Goal: Task Accomplishment & Management: Complete application form

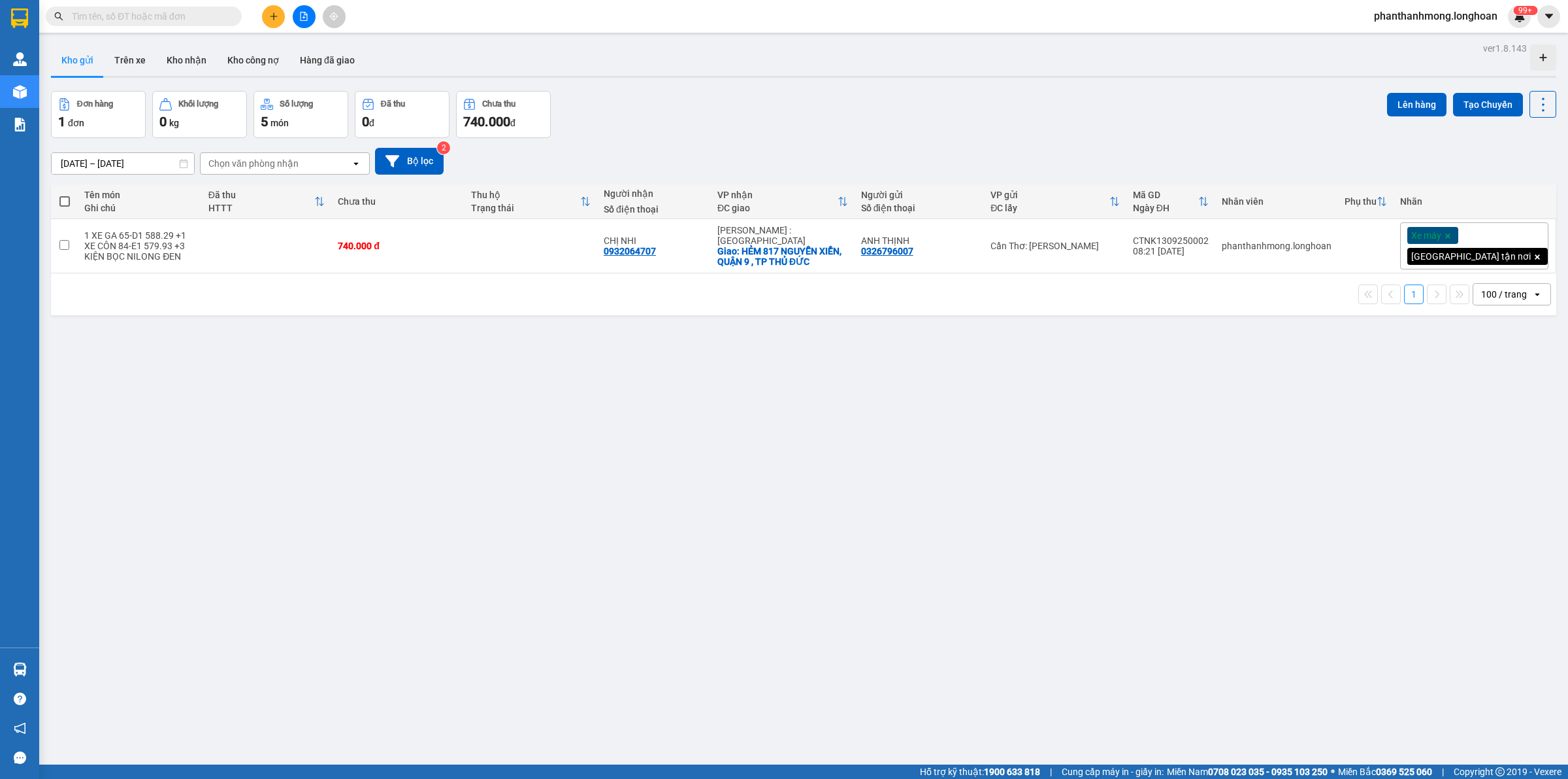
click at [115, 12] on input "text" at bounding box center [149, 16] width 154 height 15
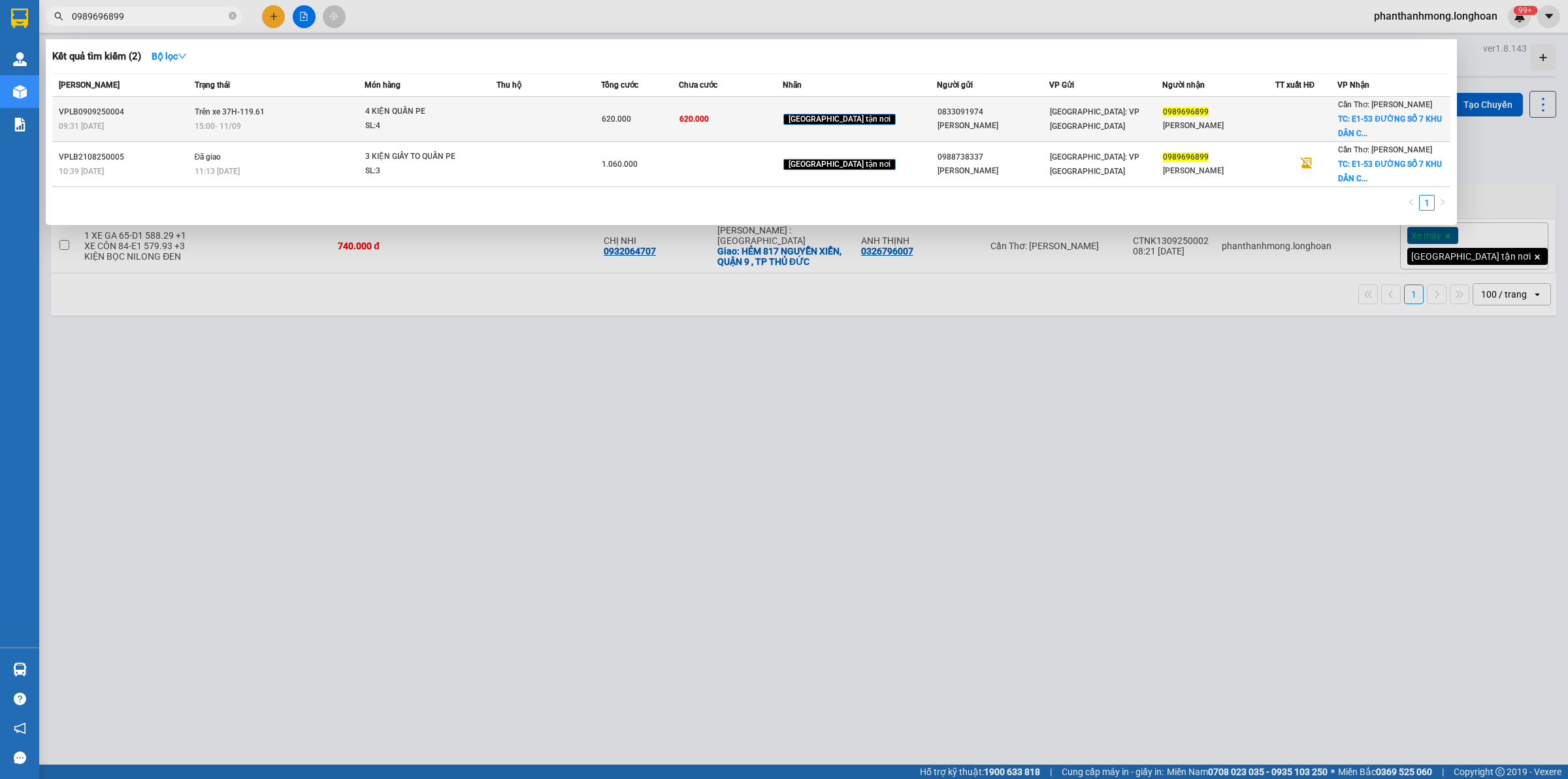
type input "0989696899"
click at [676, 115] on div "620.000" at bounding box center [640, 119] width 77 height 15
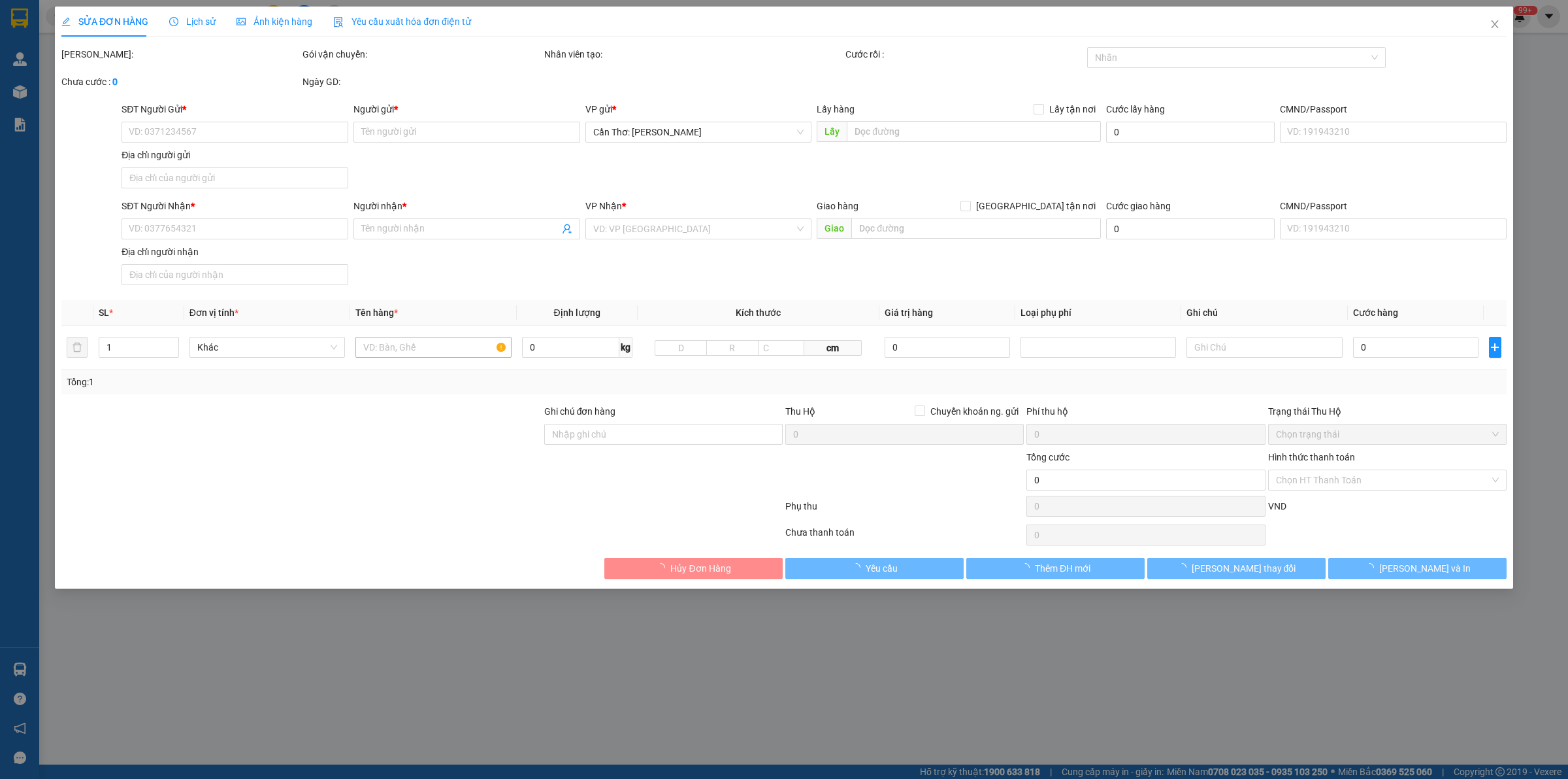
type input "0833091974"
type input "[PERSON_NAME]"
type input "0989696899"
type input "[PERSON_NAME]"
checkbox input "true"
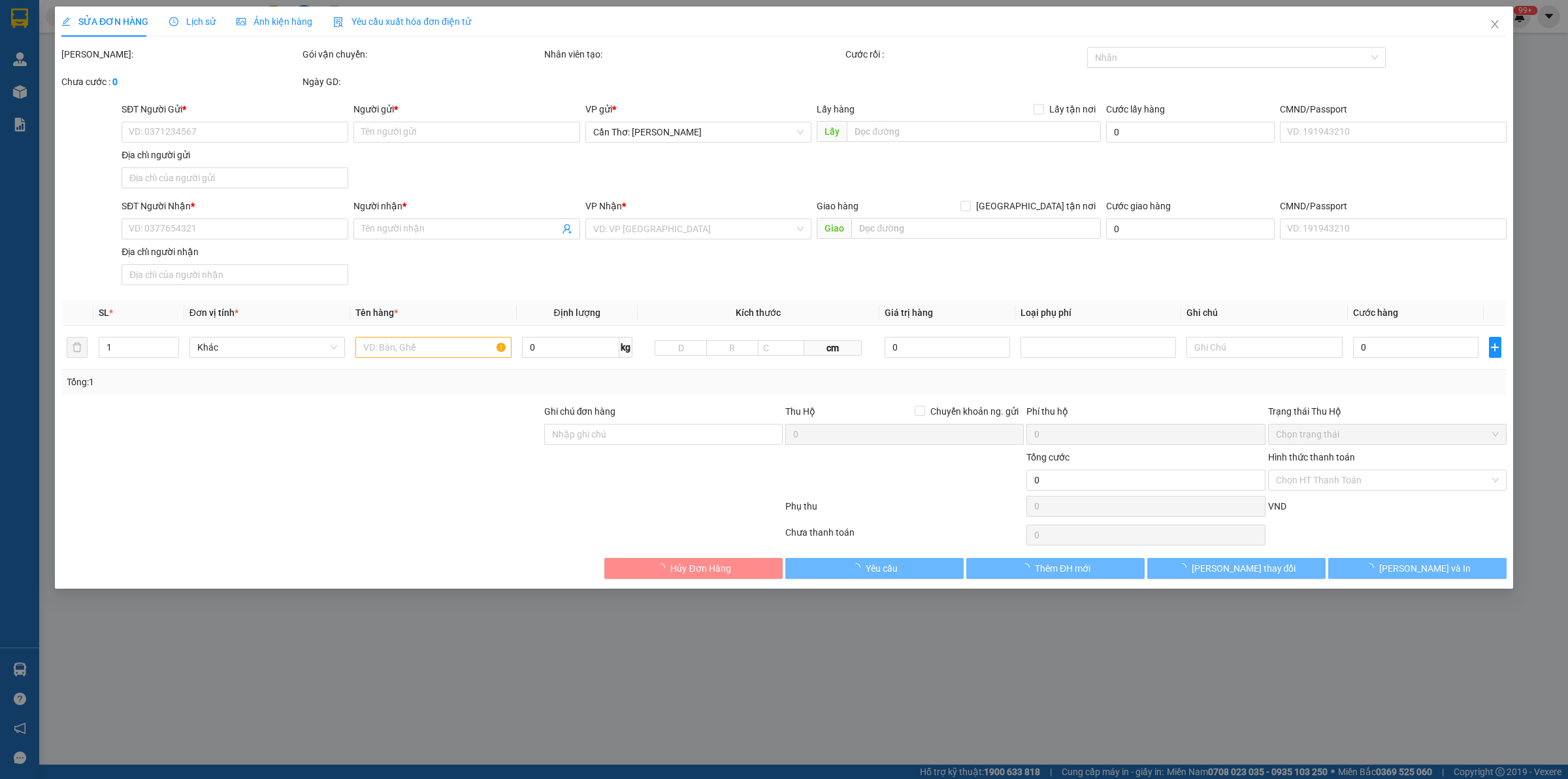
type input "E1-53 [STREET_ADDRESS], [GEOGRAPHIC_DATA]"
type input "620.000"
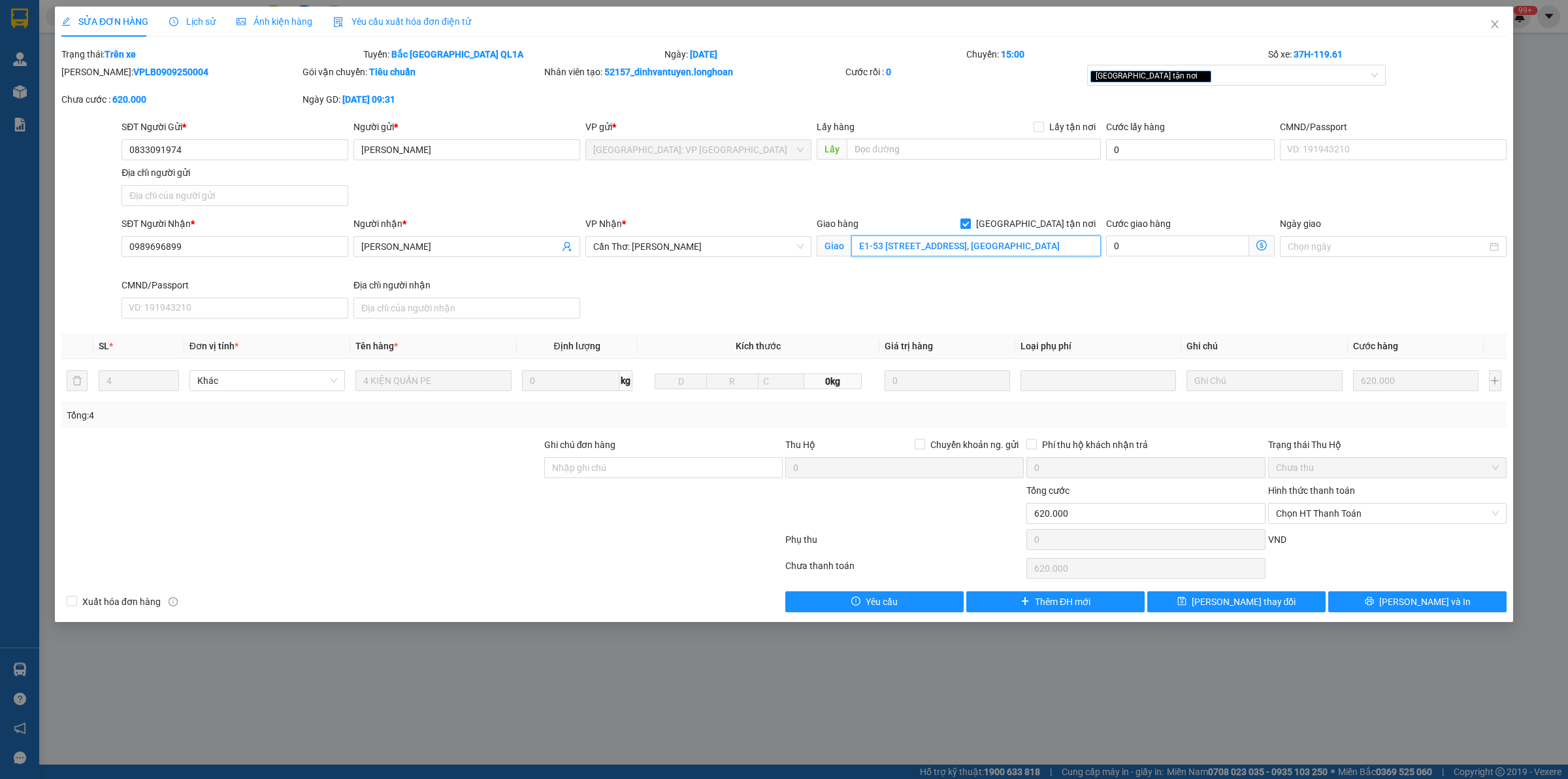
click at [1039, 245] on input "E1-53 [STREET_ADDRESS], [GEOGRAPHIC_DATA]" at bounding box center [976, 245] width 250 height 21
click at [1484, 30] on span "Close" at bounding box center [1495, 25] width 36 height 36
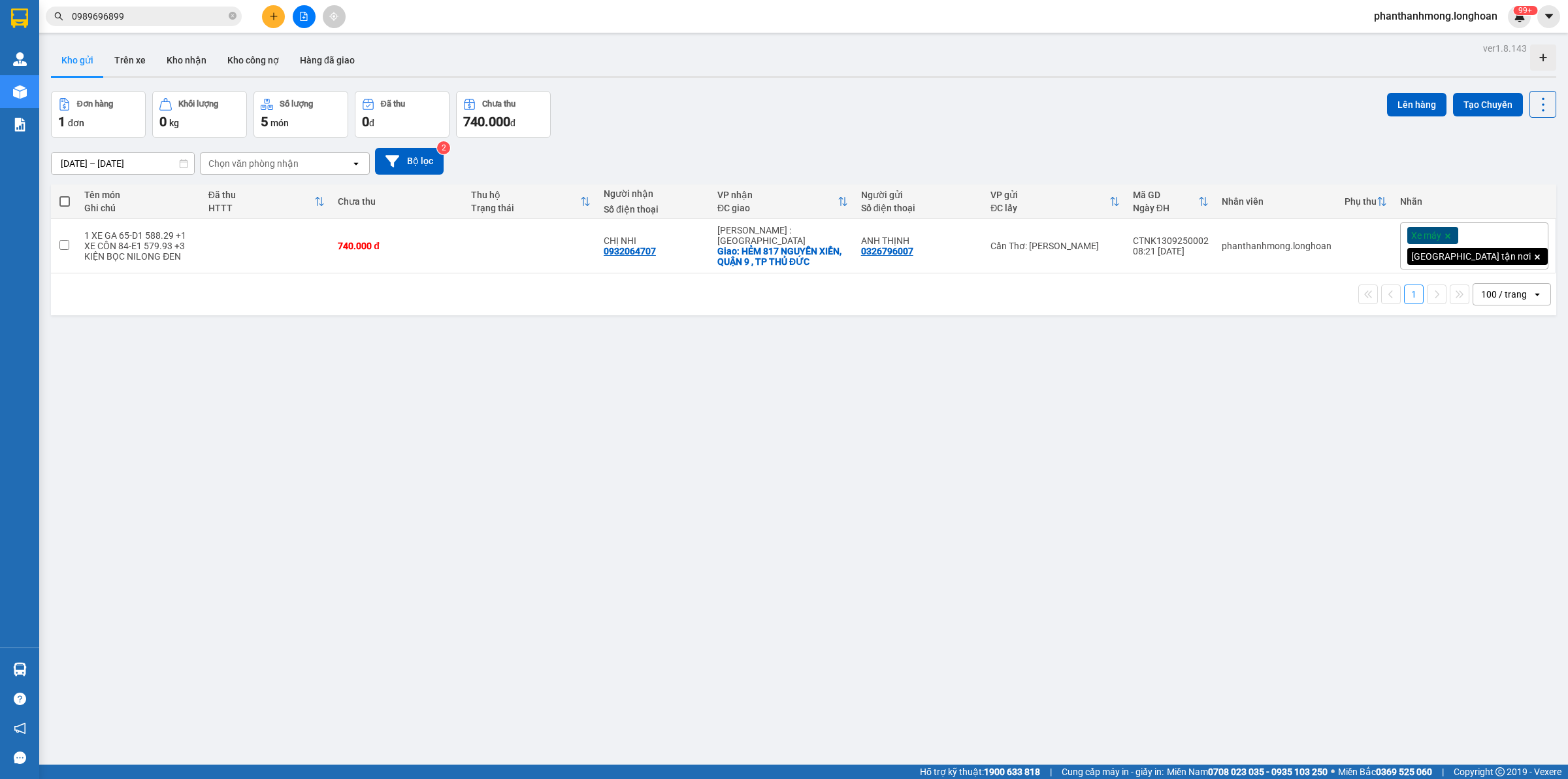
click at [154, 18] on input "0989696899" at bounding box center [149, 16] width 154 height 15
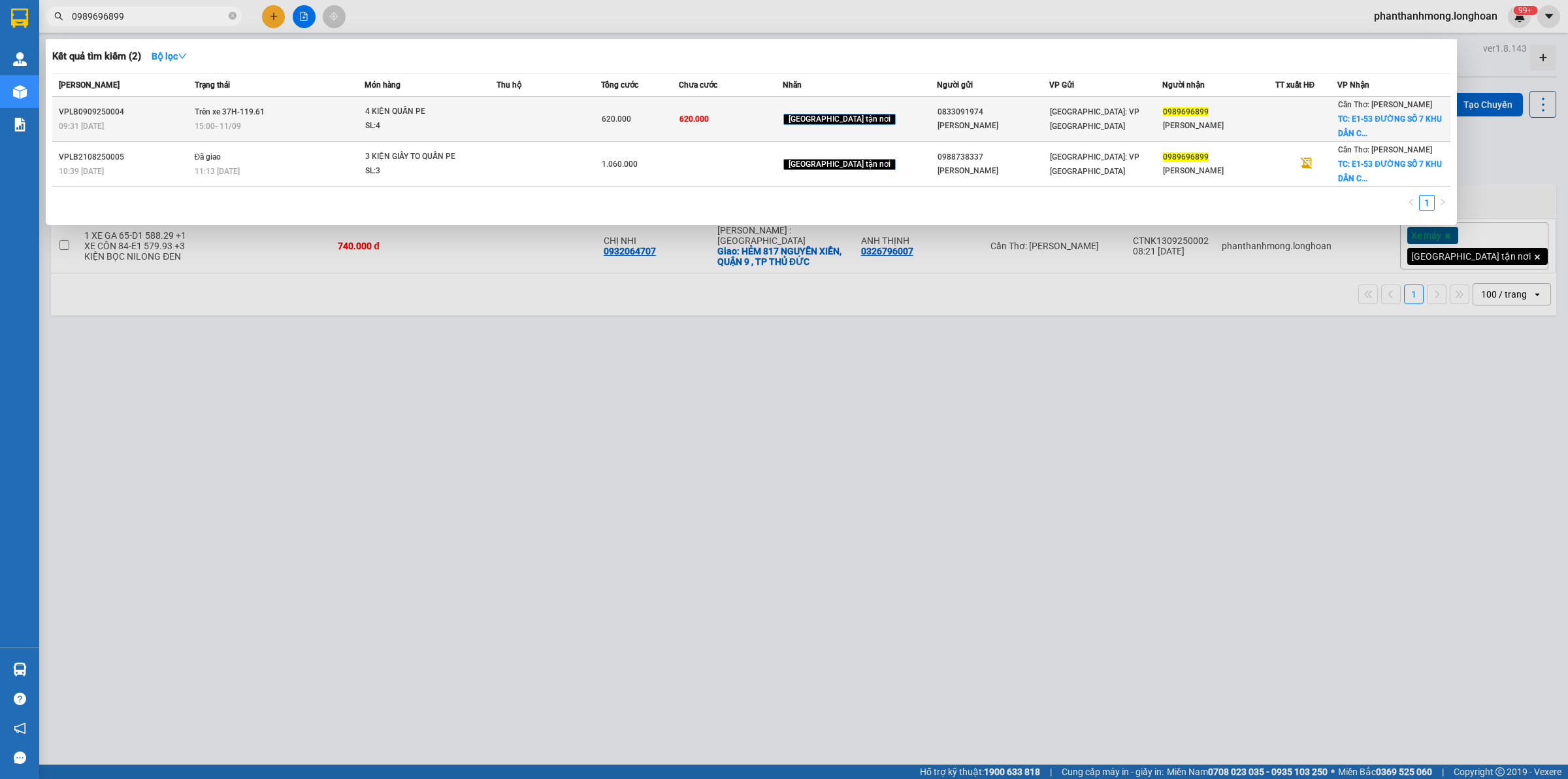
click at [987, 125] on div "ANH QUANG" at bounding box center [993, 125] width 112 height 14
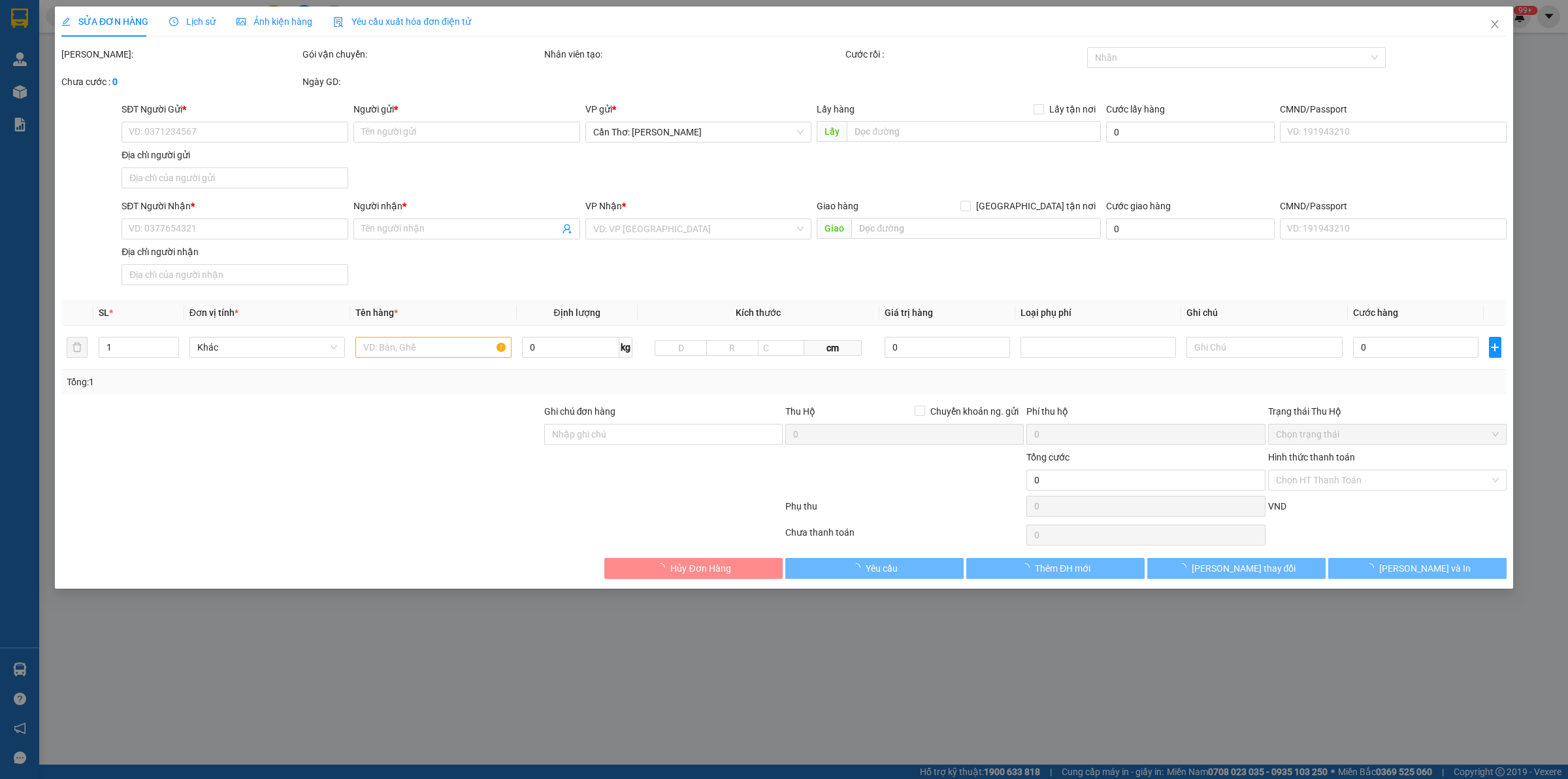
type input "0833091974"
type input "ANH QUANG"
type input "0989696899"
type input "ANH SƠN"
checkbox input "true"
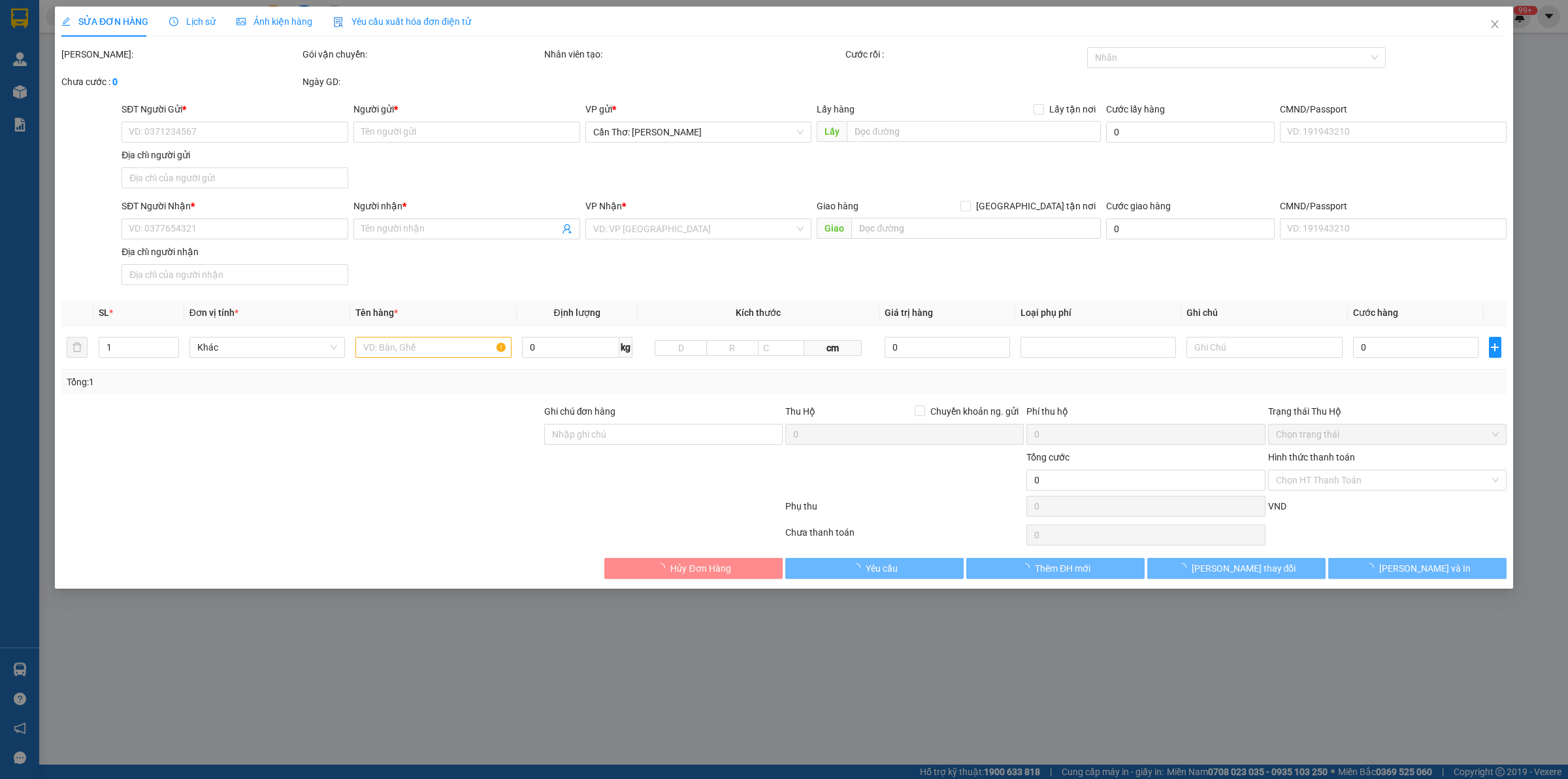
type input "E1-53 ĐƯỜNG SỐ 7 KHU DÂN CƯ 586, PHƯỜNG HƯNG PHÚ, CÁI RĂNG, CẦN THƠ"
type input "620.000"
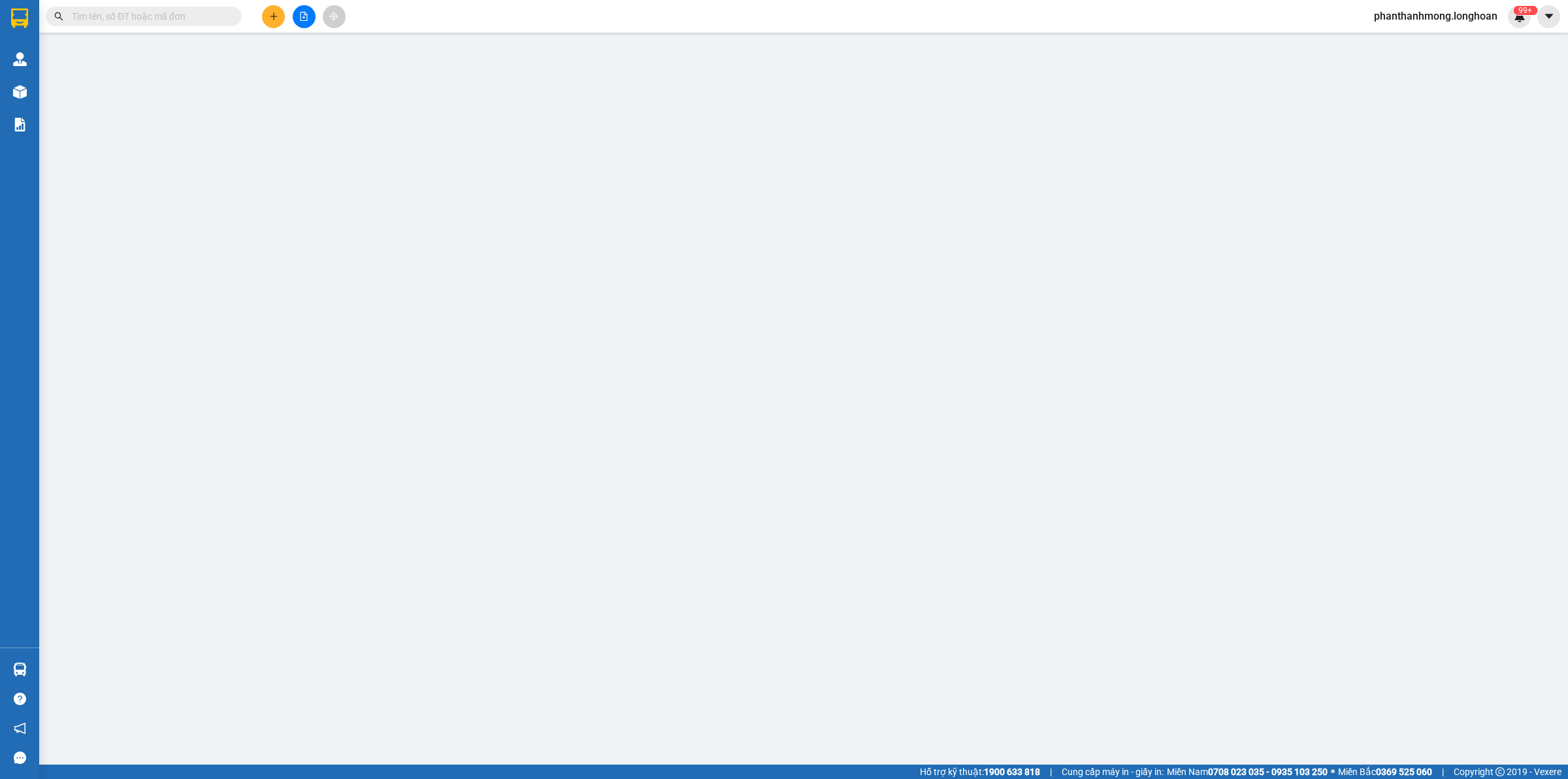
click at [196, 17] on input "text" at bounding box center [149, 16] width 154 height 15
paste input "HNHD0909250035"
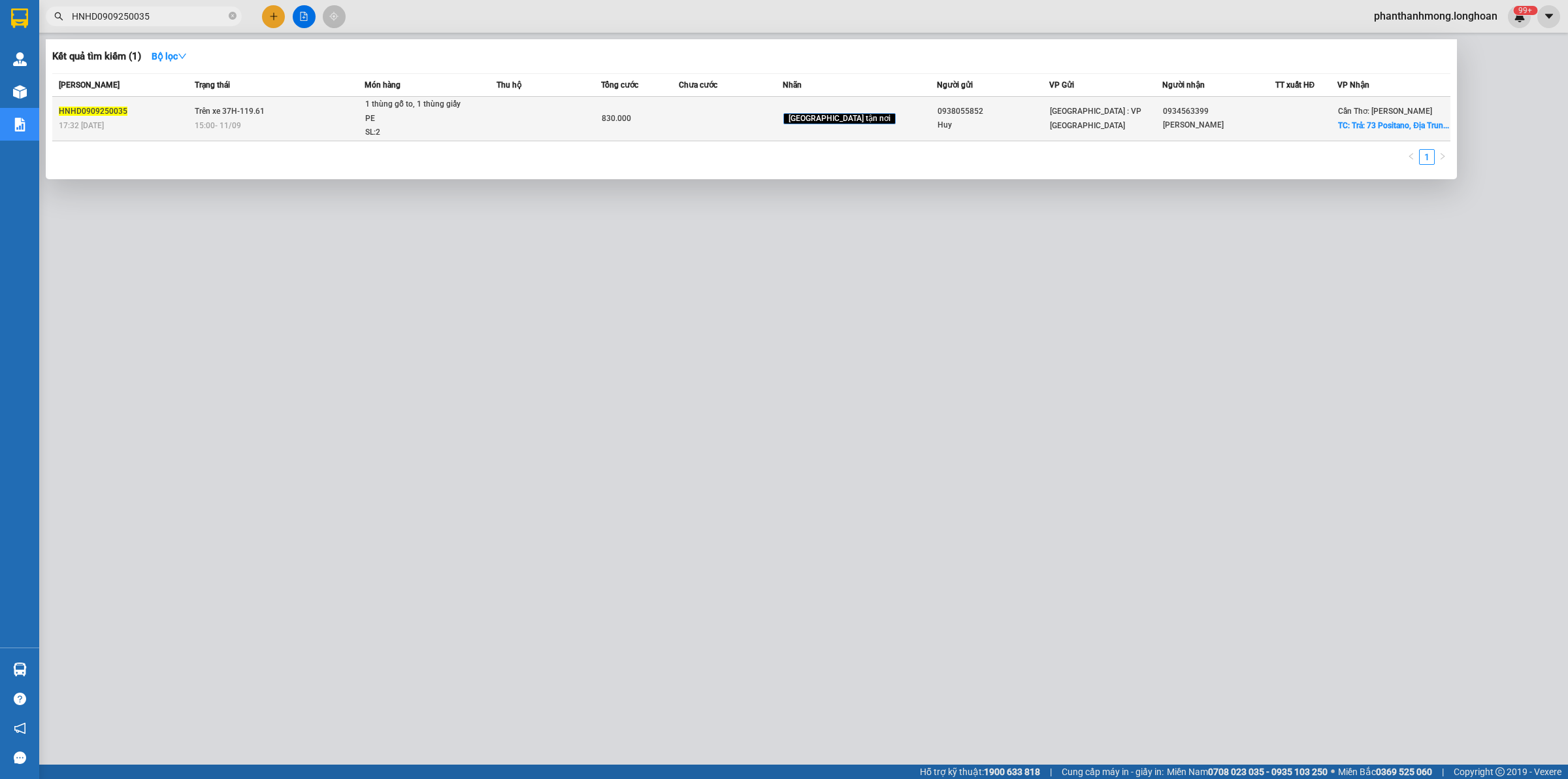
type input "HNHD0909250035"
click at [1131, 111] on div "[GEOGRAPHIC_DATA] : VP [GEOGRAPHIC_DATA]" at bounding box center [1106, 118] width 112 height 29
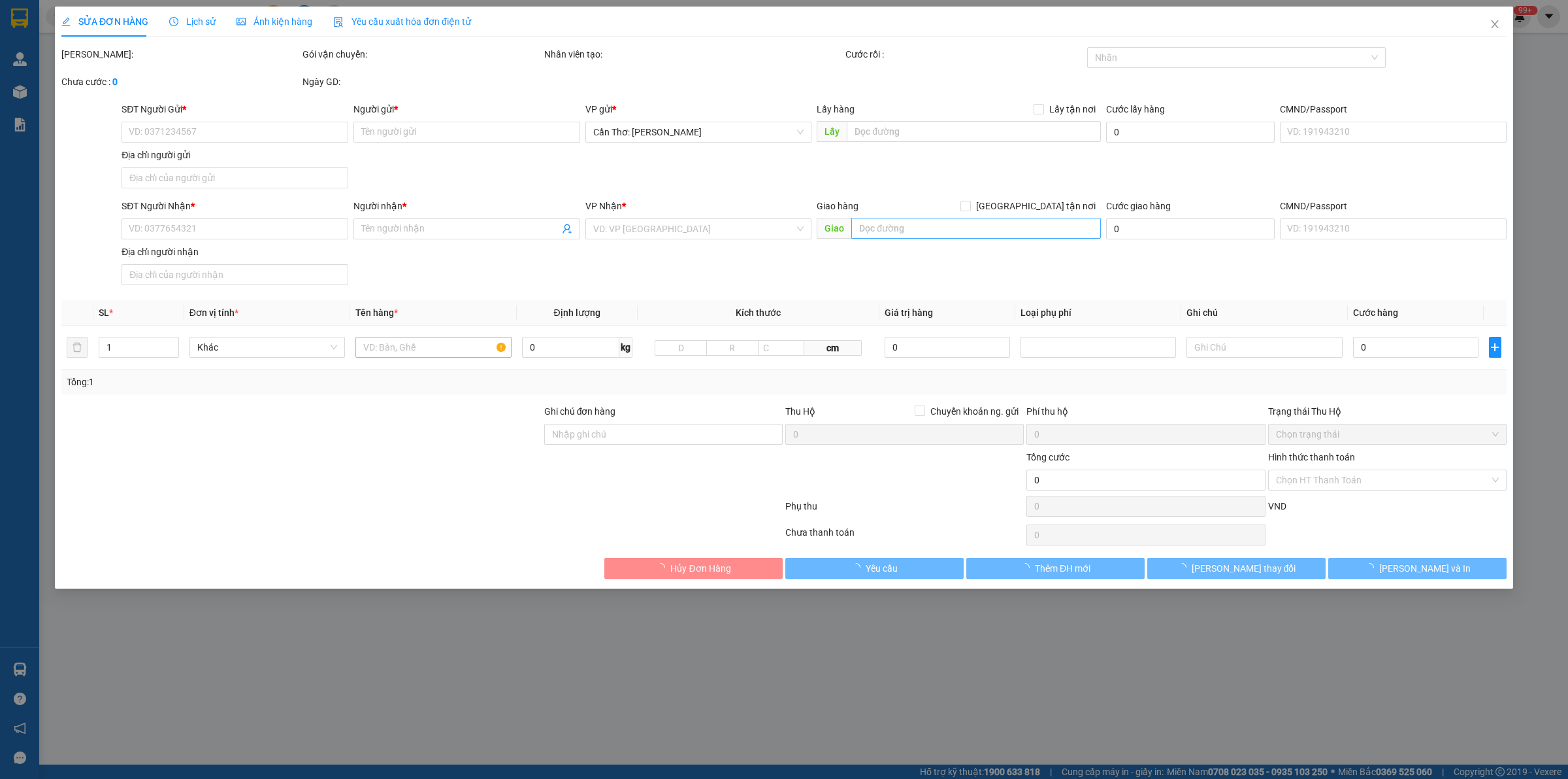
type input "0938055852"
type input "Huy"
type input "0934563399"
type input "[PERSON_NAME]"
checkbox input "true"
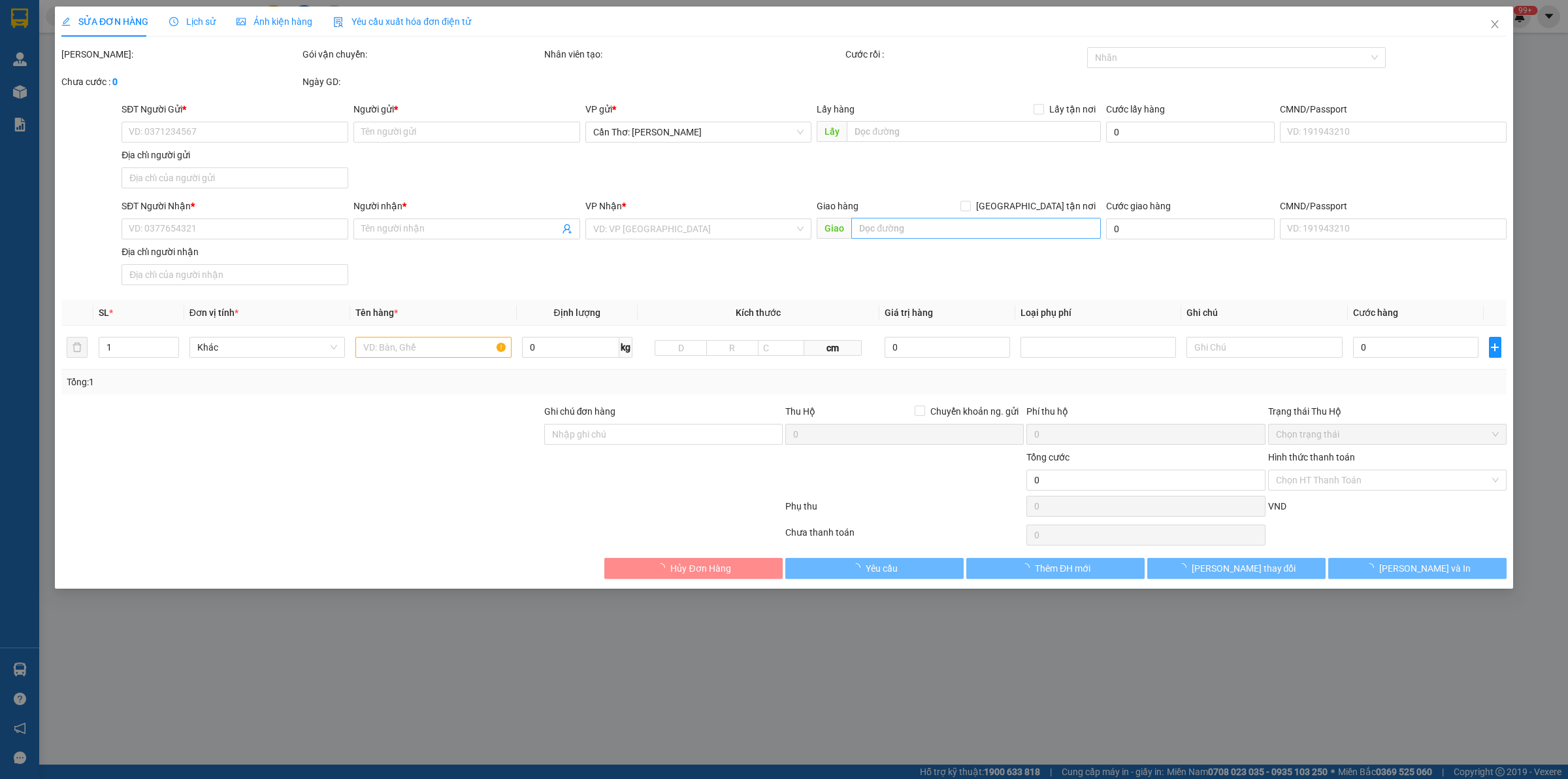
type input "Trả: 73 Positano, [GEOGRAPHIC_DATA], [GEOGRAPHIC_DATA], [GEOGRAPHIC_DATA], [GEO…"
type input "830.000"
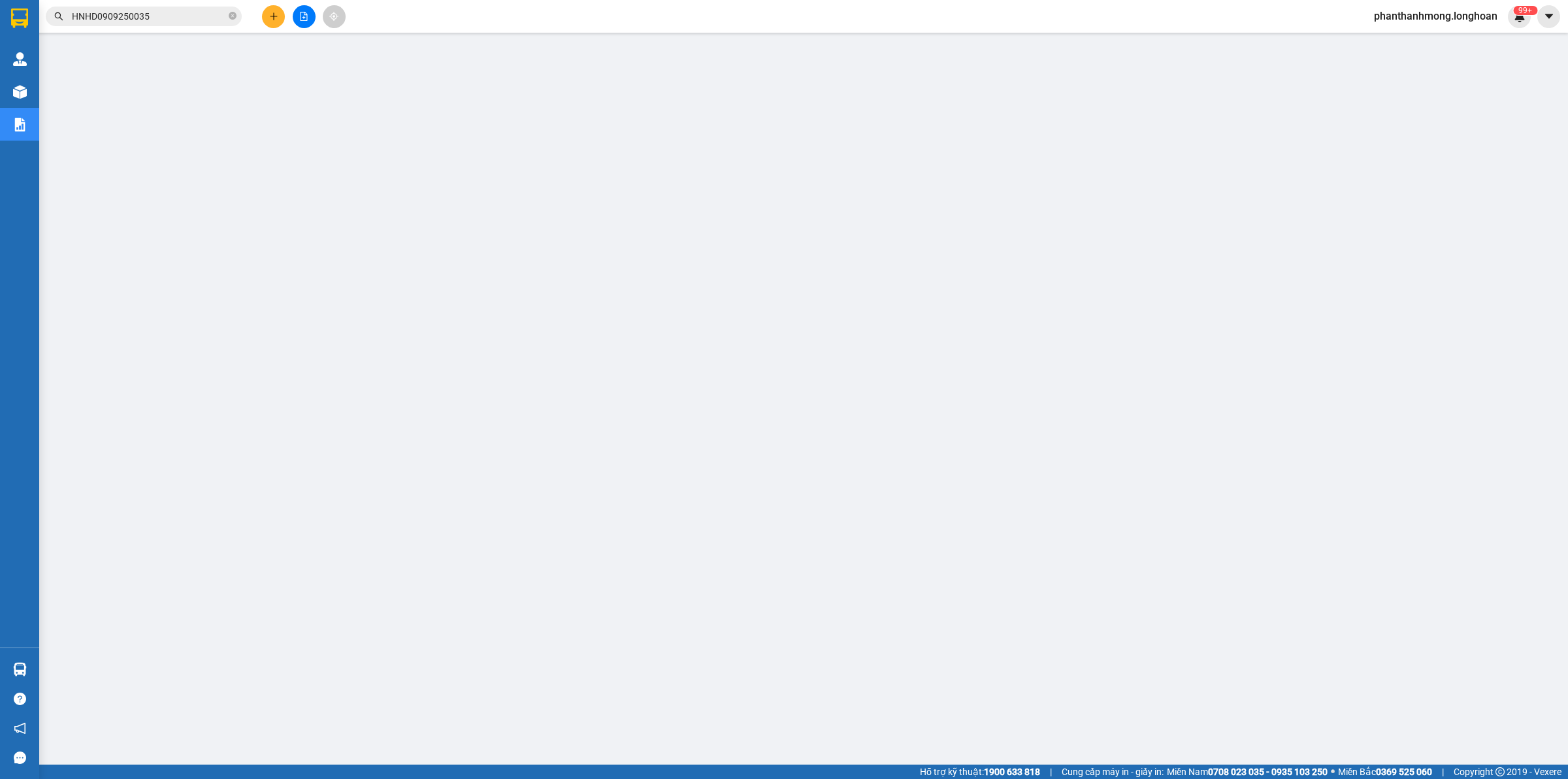
click at [158, 20] on input "HNHD0909250035" at bounding box center [149, 16] width 154 height 15
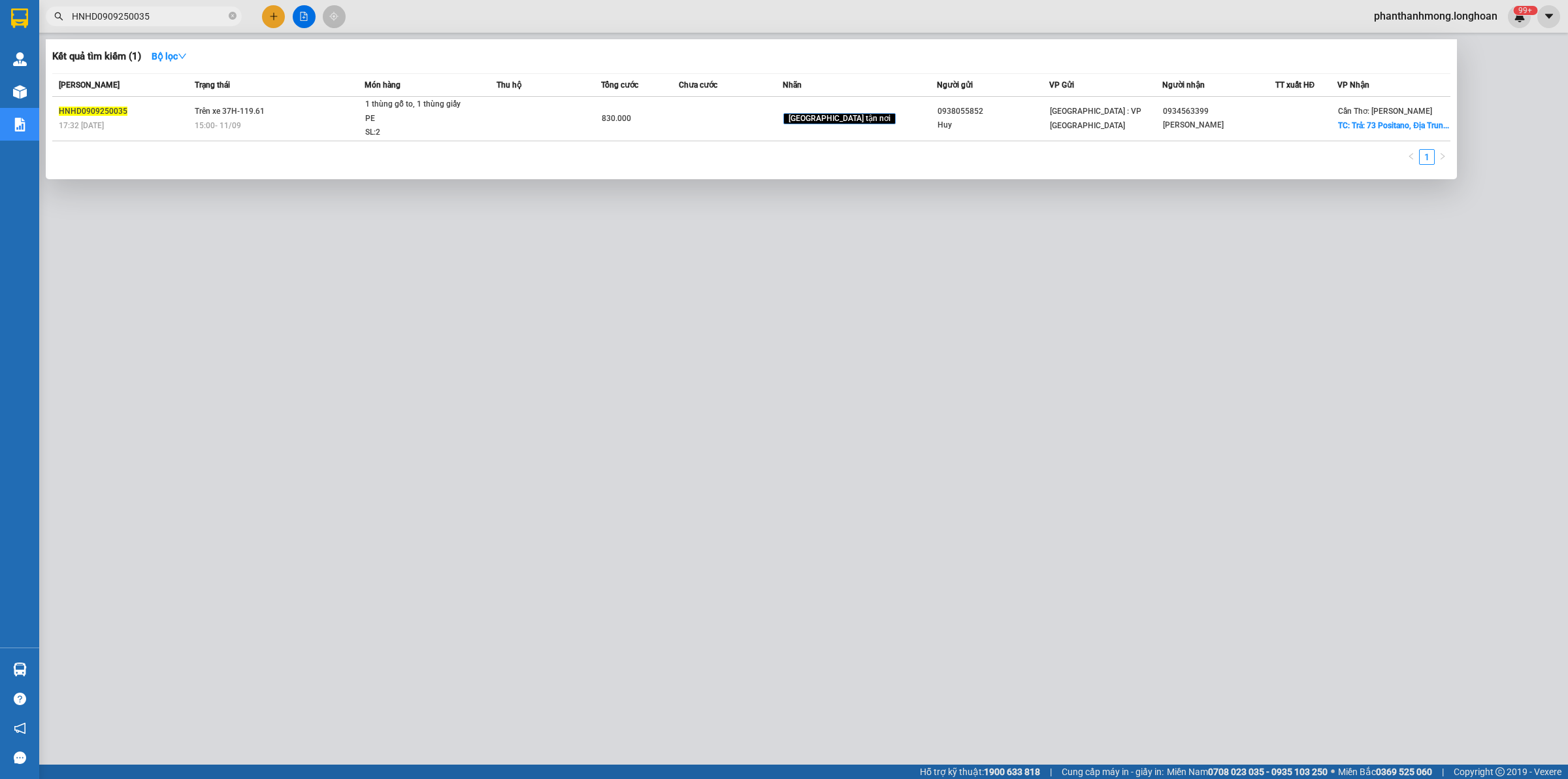
click at [269, 10] on div at bounding box center [784, 389] width 1568 height 779
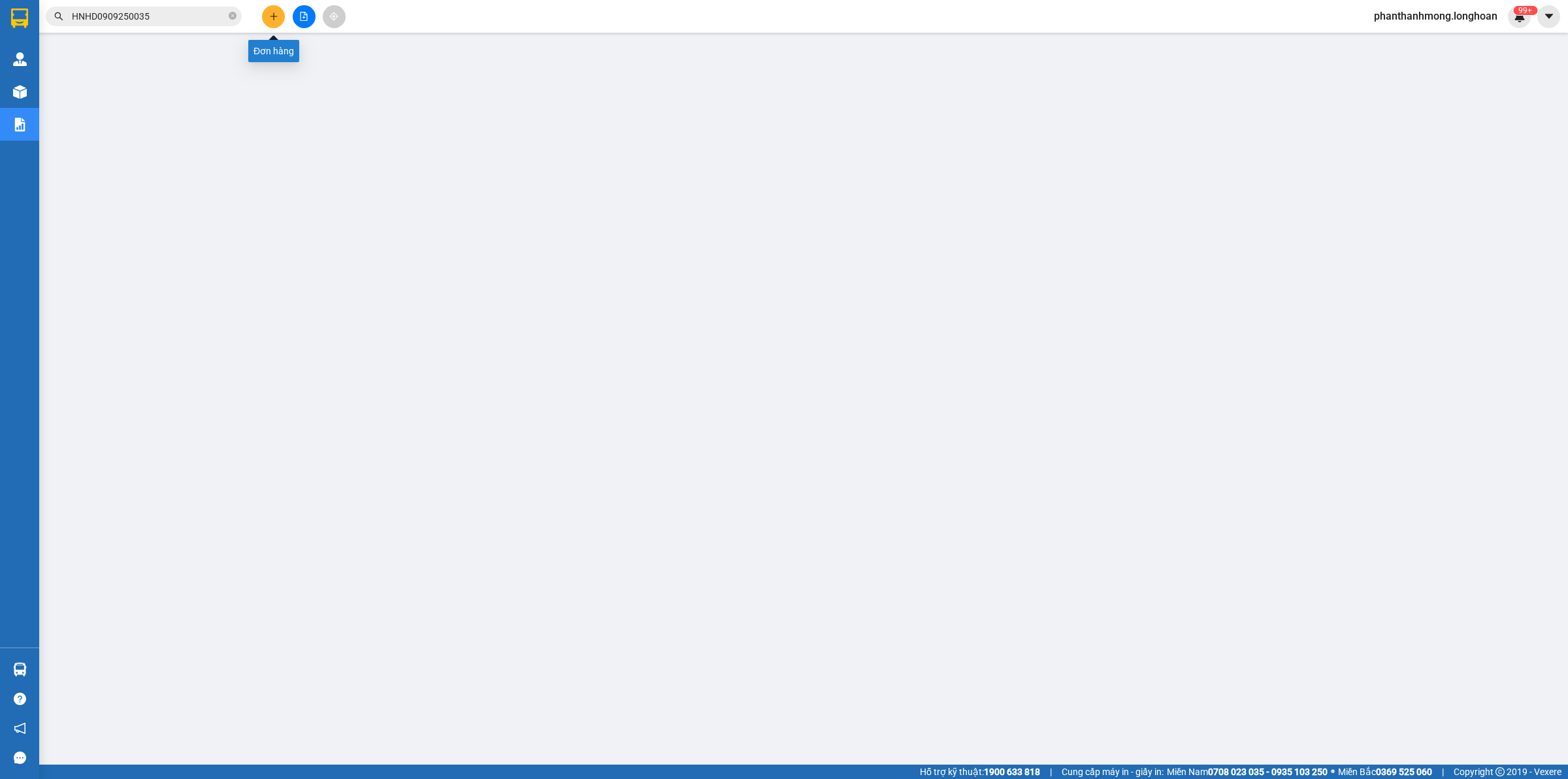
click at [270, 21] on button at bounding box center [273, 16] width 23 height 23
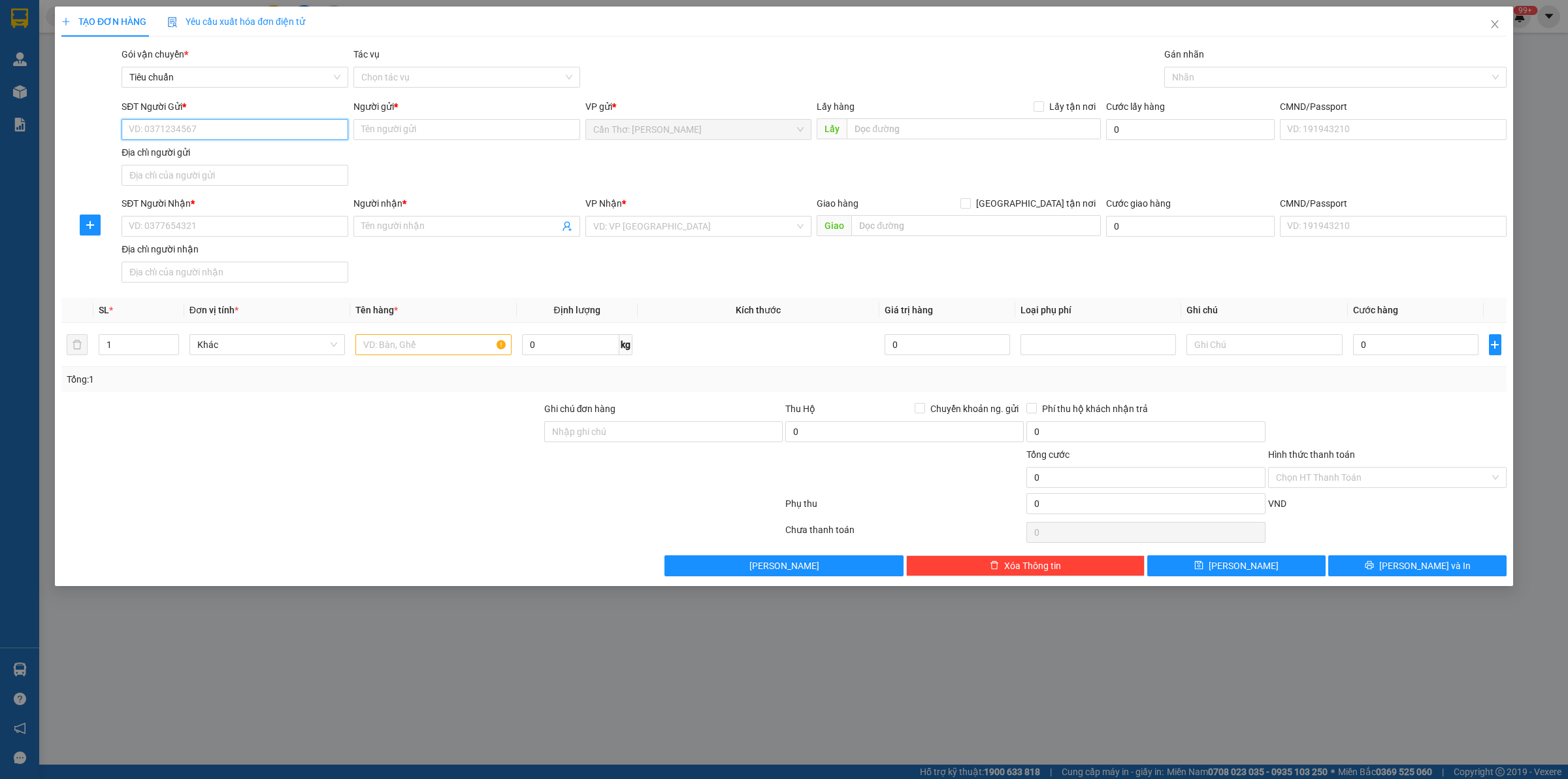
click at [314, 134] on input "SĐT Người Gửi *" at bounding box center [235, 129] width 227 height 21
paste input "0941627668"
type input "0941627668"
click at [412, 132] on input "Người gửi *" at bounding box center [467, 129] width 227 height 21
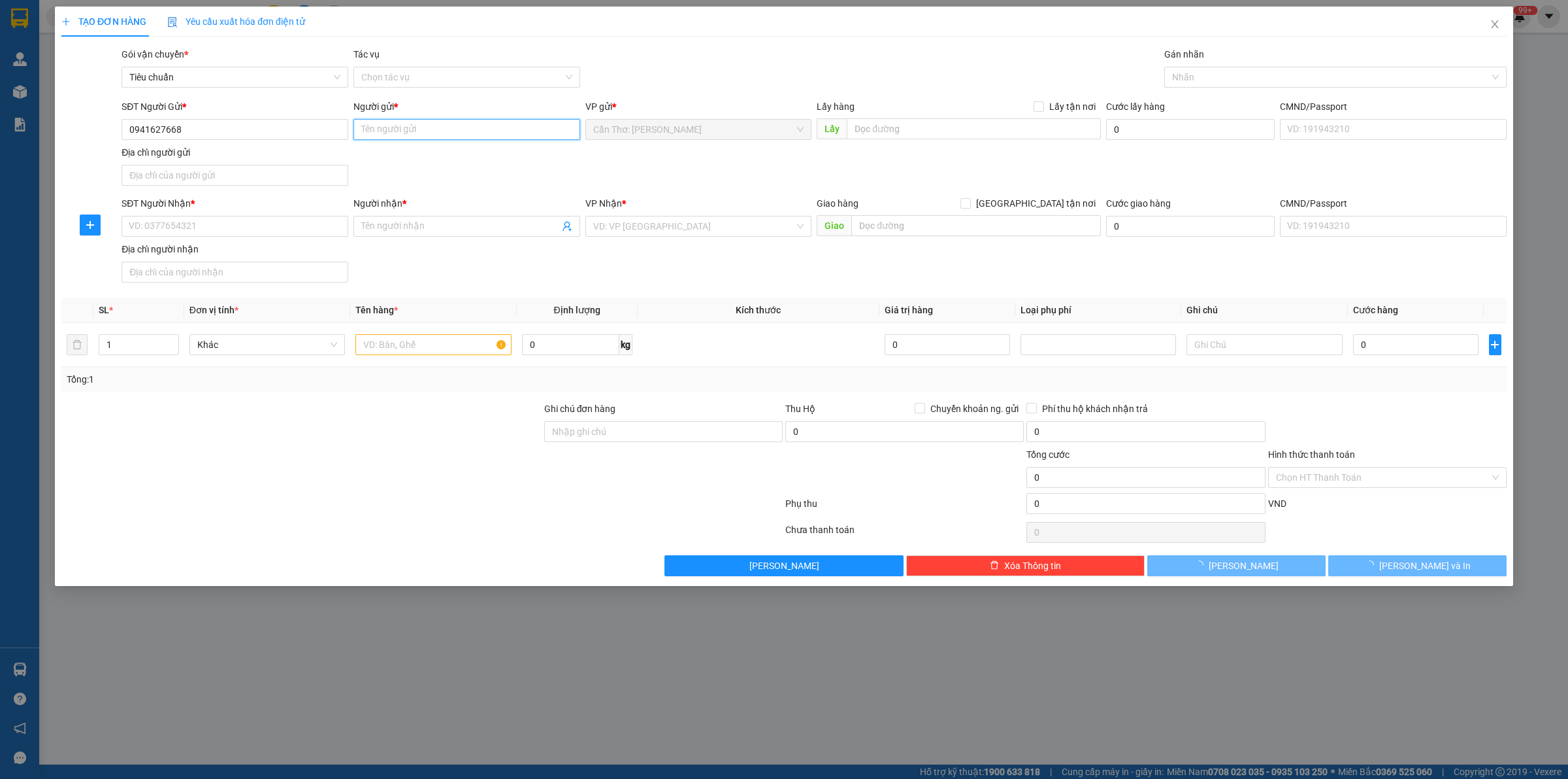
type input "A"
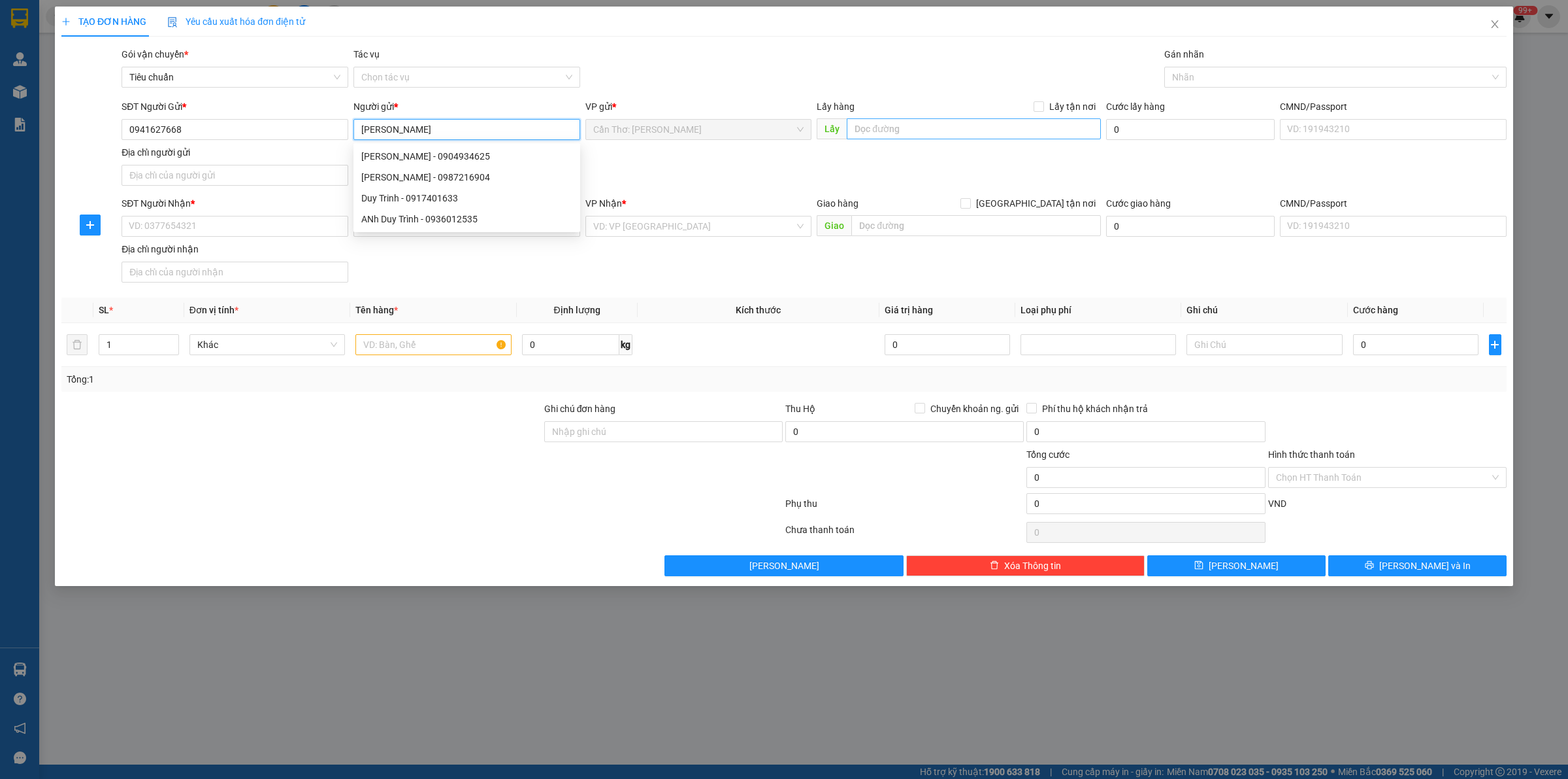
type input "[PERSON_NAME]"
click at [1056, 123] on input "text" at bounding box center [974, 128] width 254 height 21
click at [1049, 109] on span "Lấy tận nơi" at bounding box center [1072, 106] width 57 height 15
click at [1043, 109] on input "Lấy tận nơi" at bounding box center [1038, 105] width 9 height 9
checkbox input "true"
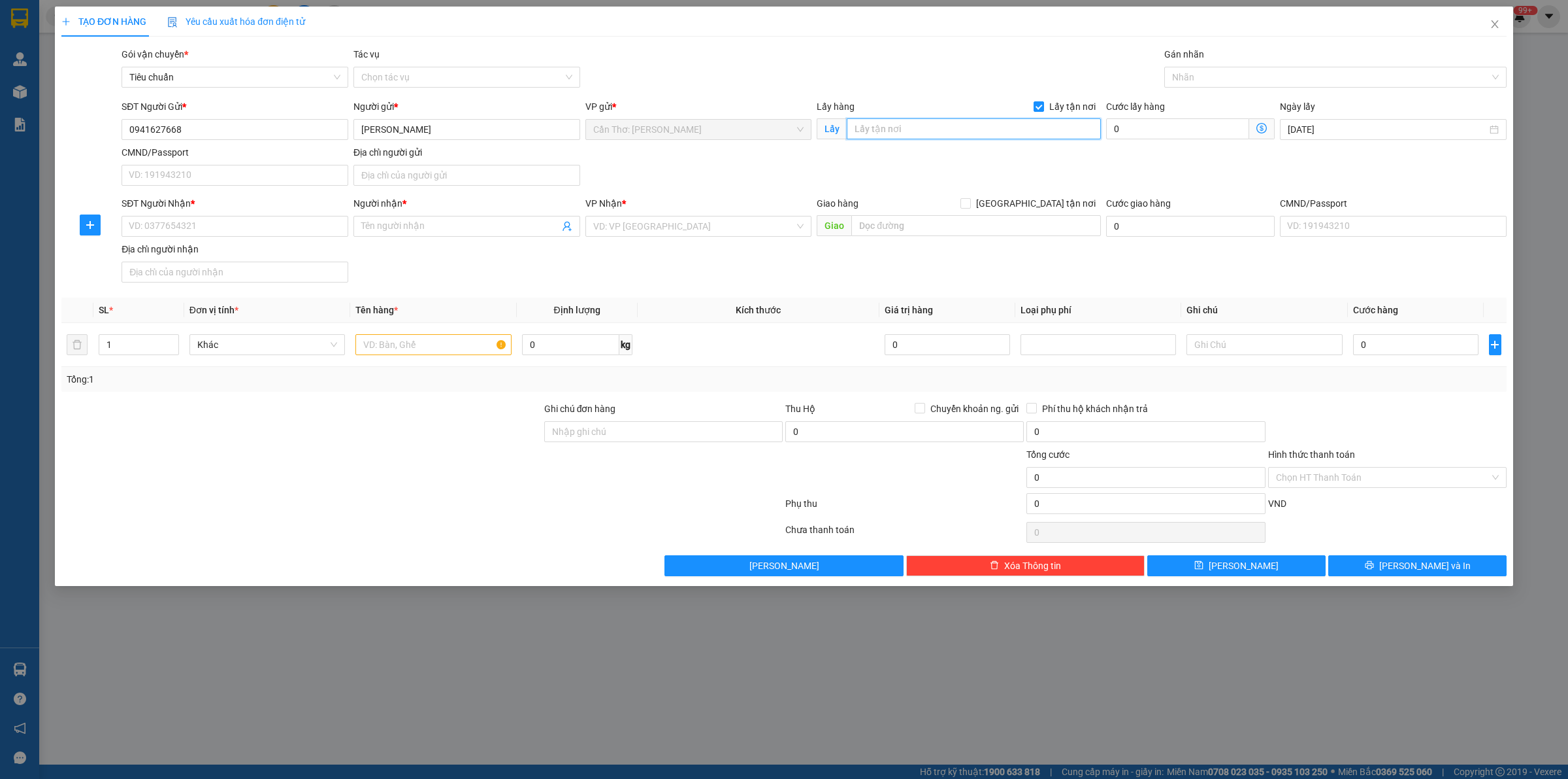
drag, startPoint x: 980, startPoint y: 126, endPoint x: 1027, endPoint y: 129, distance: 47.1
click at [980, 128] on input "text" at bounding box center [974, 128] width 254 height 21
paste input "TP Cà Mau"
click at [1267, 69] on div at bounding box center [1328, 76] width 323 height 15
type input "TP Cà Mau"
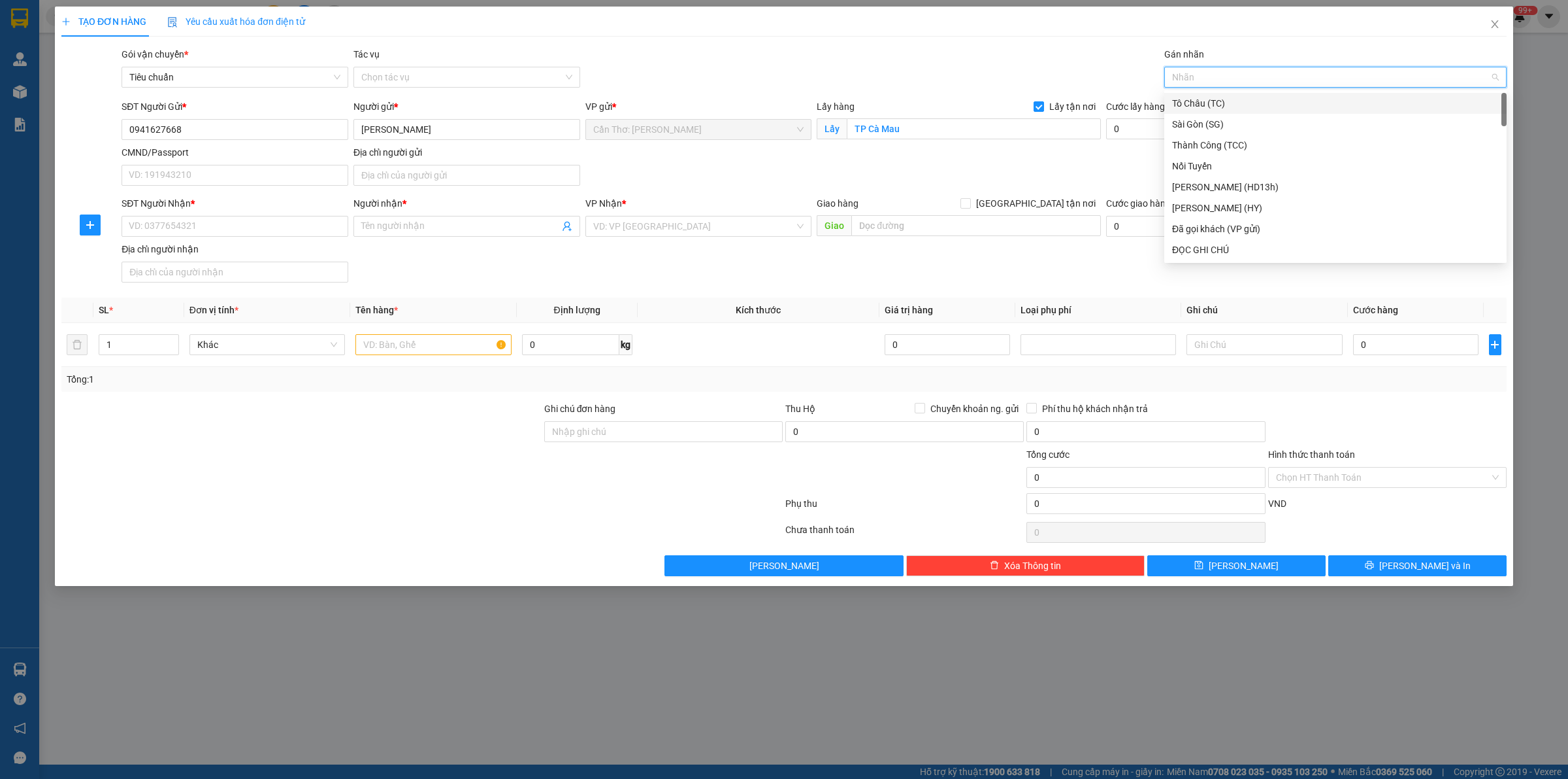
type input "X"
click at [1261, 73] on div at bounding box center [1328, 76] width 323 height 15
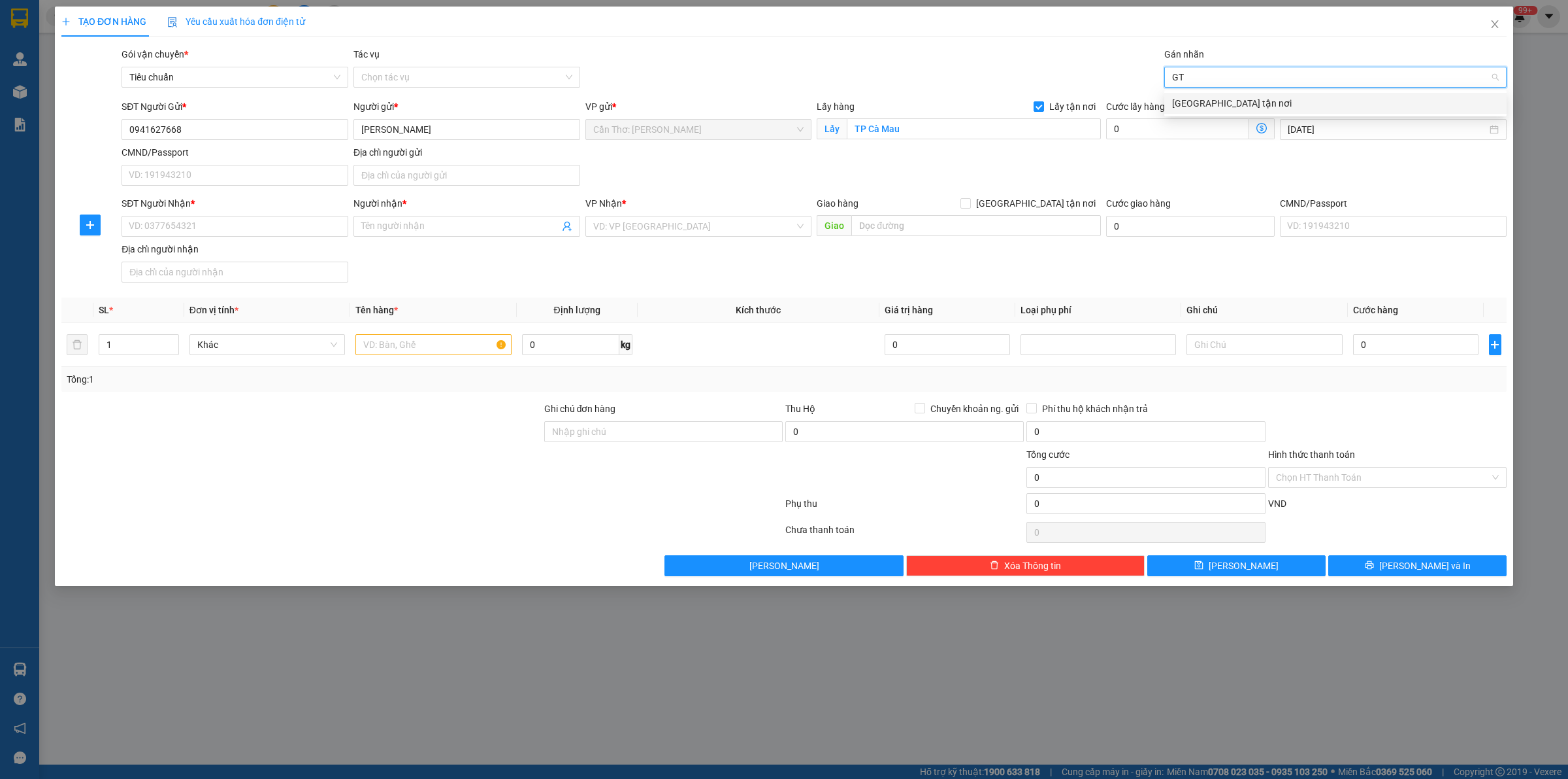
type input "GTN"
click at [1218, 104] on div "[GEOGRAPHIC_DATA] tận nơi" at bounding box center [1335, 104] width 327 height 15
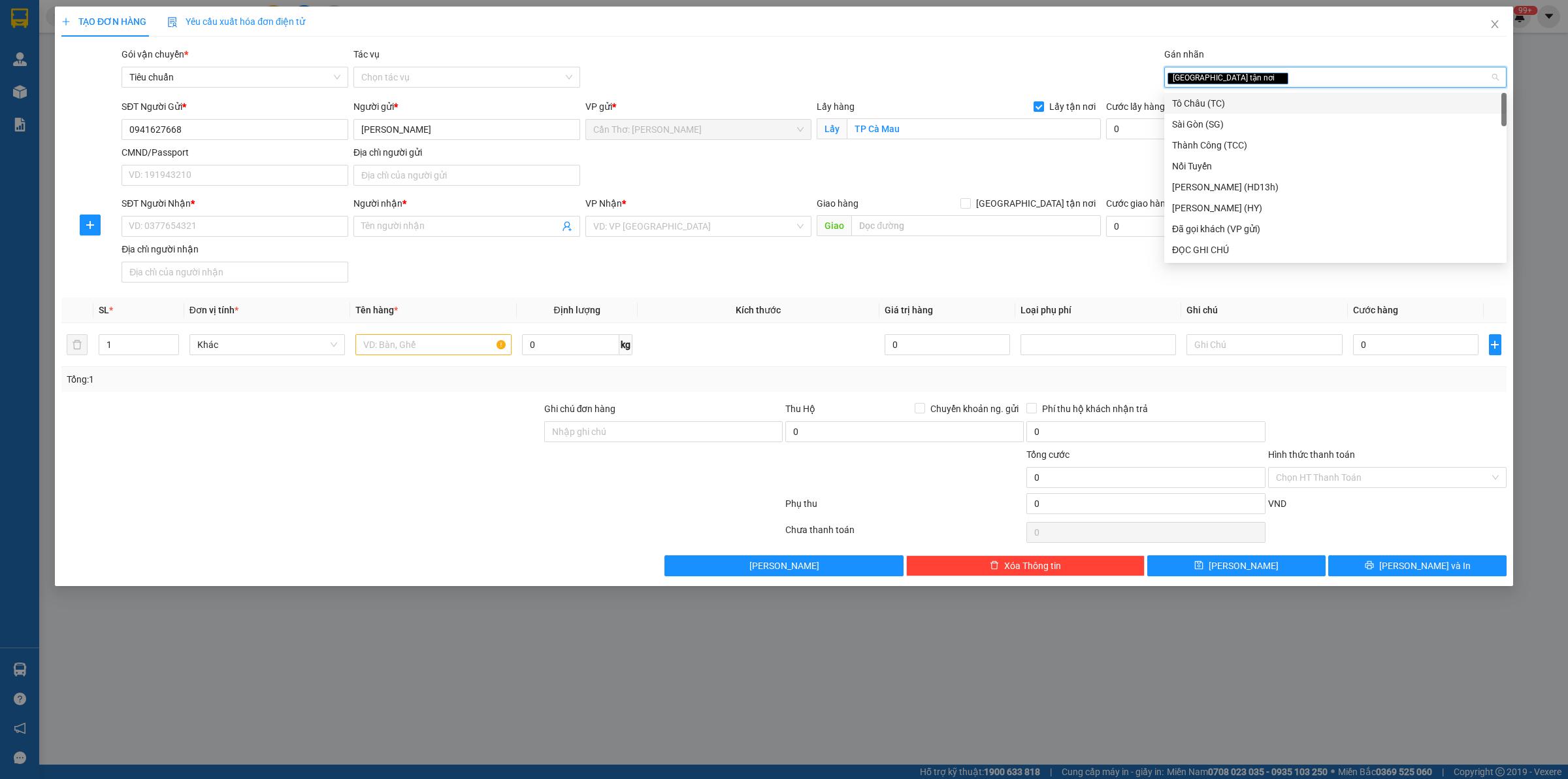
click at [1245, 79] on div "[GEOGRAPHIC_DATA] tận nơi" at bounding box center [1328, 76] width 323 height 15
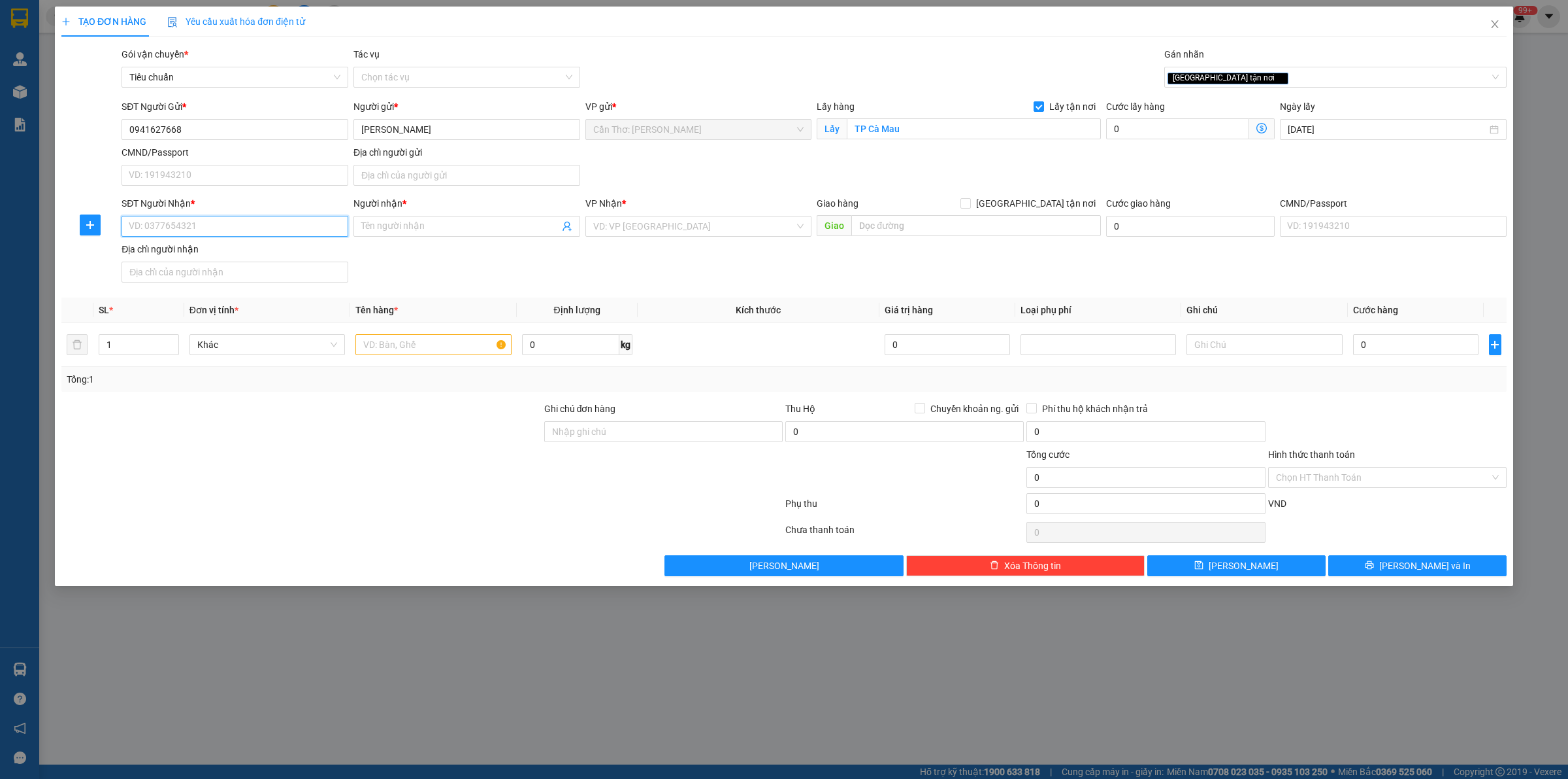
click at [245, 225] on input "SĐT Người Nhận *" at bounding box center [235, 225] width 227 height 21
paste input "0905498118"
type input "0905498118"
click at [406, 231] on input "Người nhận *" at bounding box center [461, 226] width 198 height 15
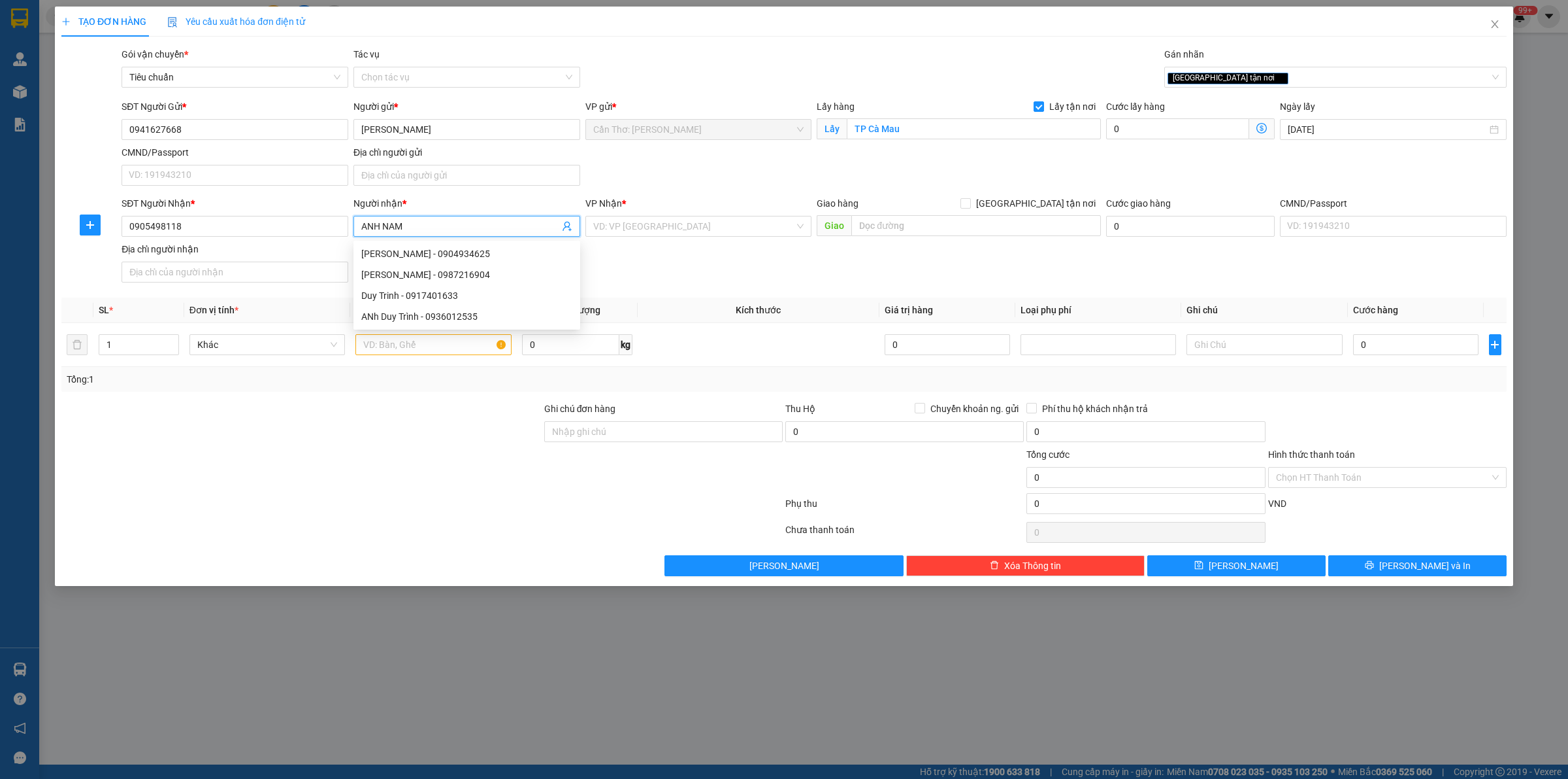
type input "ANH NAM"
click at [930, 217] on input "text" at bounding box center [976, 225] width 250 height 21
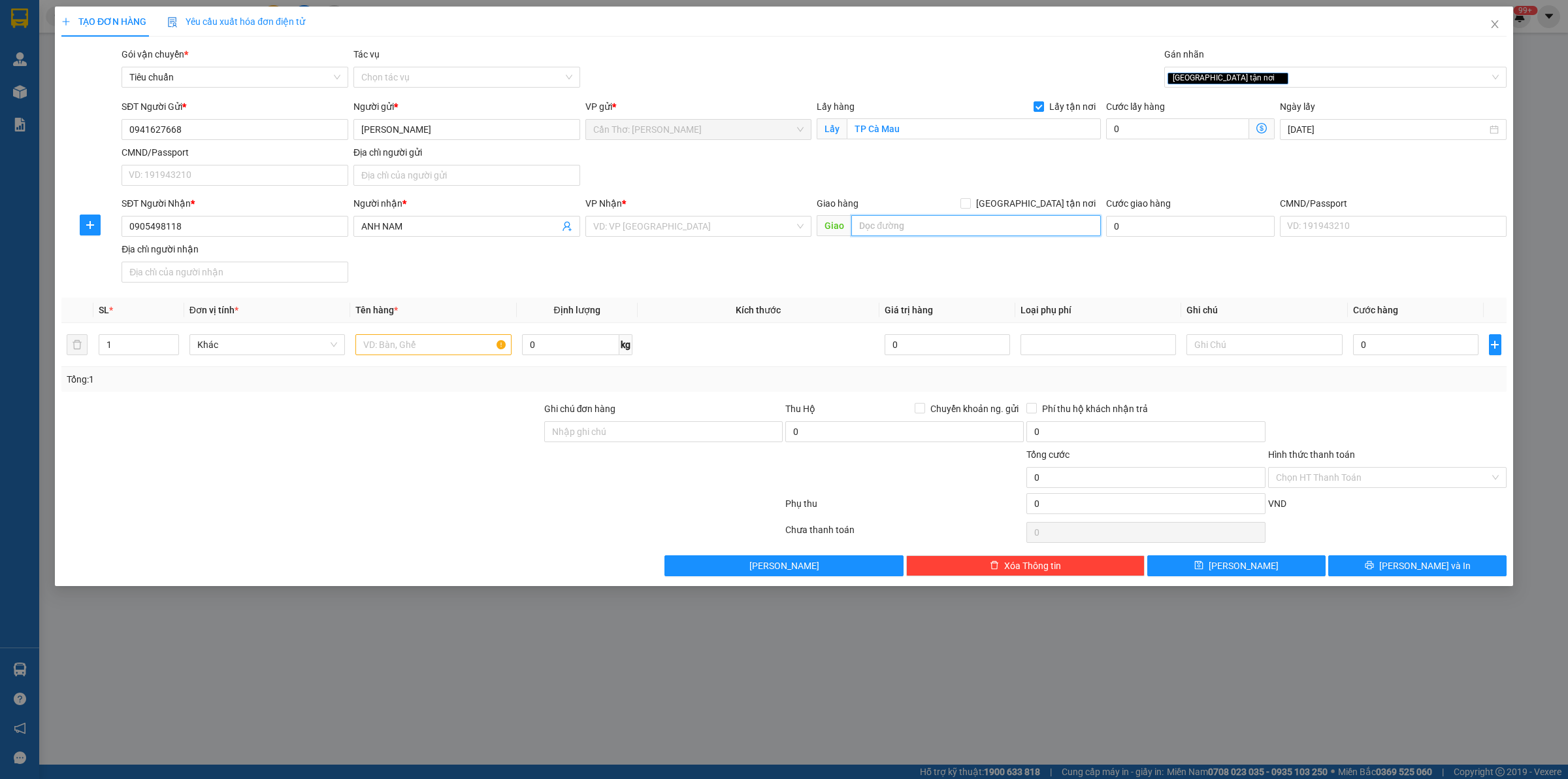
paste input "ố 57 ngõ 29 khương hạ, [GEOGRAPHIC_DATA], [GEOGRAPHIC_DATA]"
type input "ố 57 ngõ 29 khương hạ, [GEOGRAPHIC_DATA], [GEOGRAPHIC_DATA]"
click at [1027, 205] on div "Giao hàng [GEOGRAPHIC_DATA] tận nơi" at bounding box center [958, 204] width 284 height 15
click at [969, 204] on input "[GEOGRAPHIC_DATA] tận nơi" at bounding box center [965, 203] width 9 height 9
checkbox input "true"
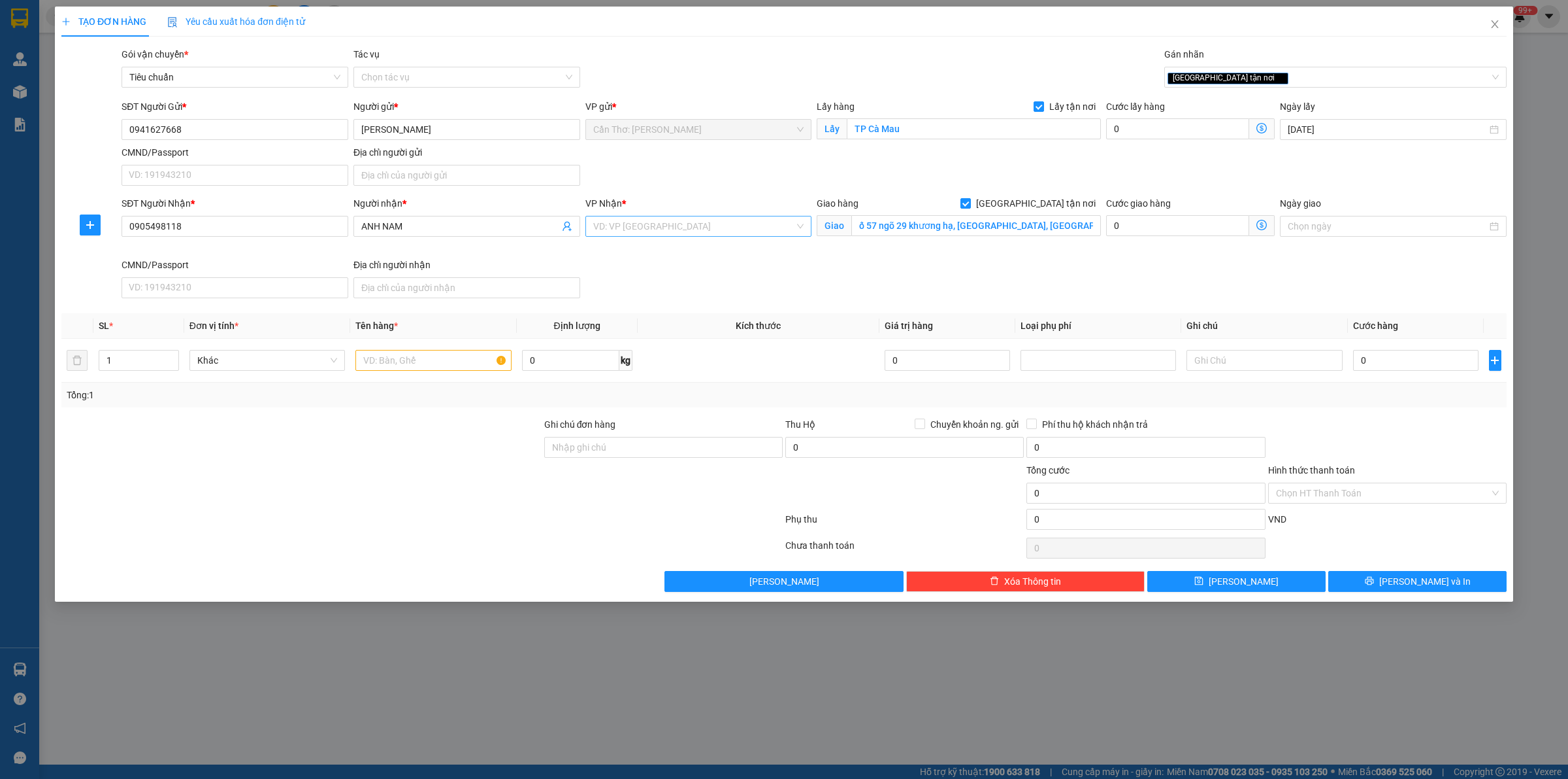
click at [769, 229] on input "search" at bounding box center [694, 226] width 202 height 20
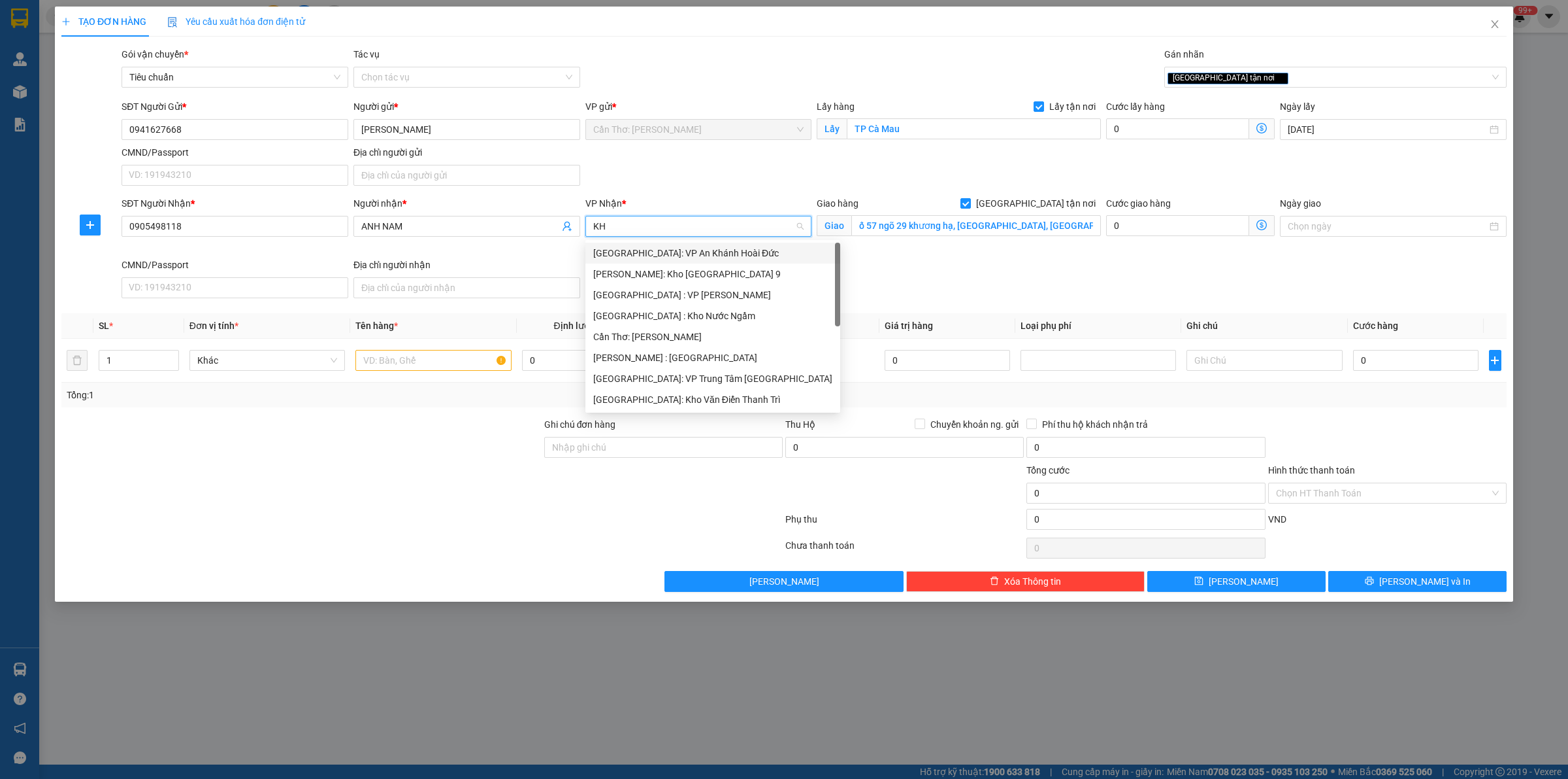
type input "KHO"
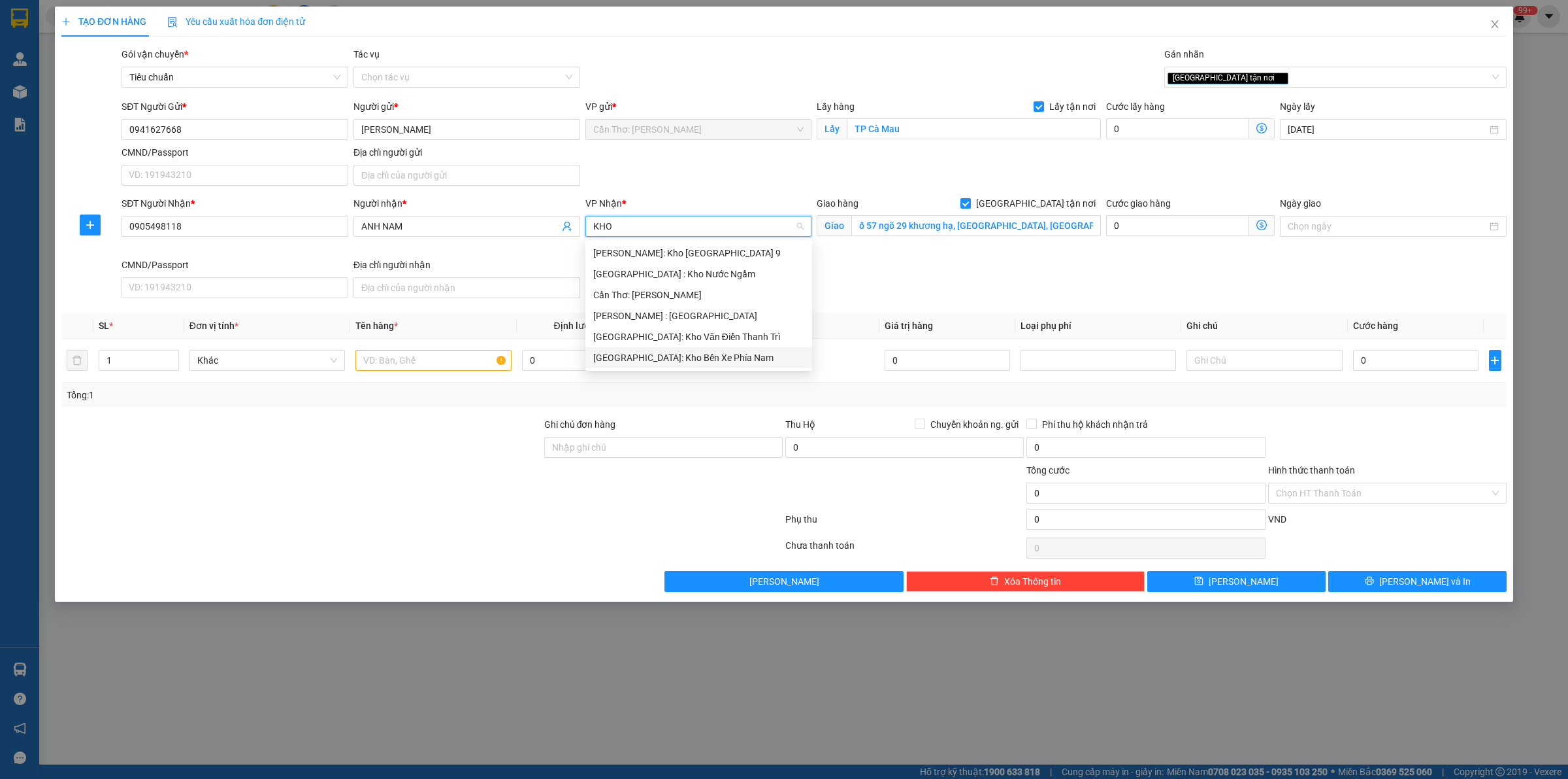
click at [700, 338] on div "[GEOGRAPHIC_DATA]: Kho Văn Điển Thanh Trì" at bounding box center [699, 337] width 211 height 15
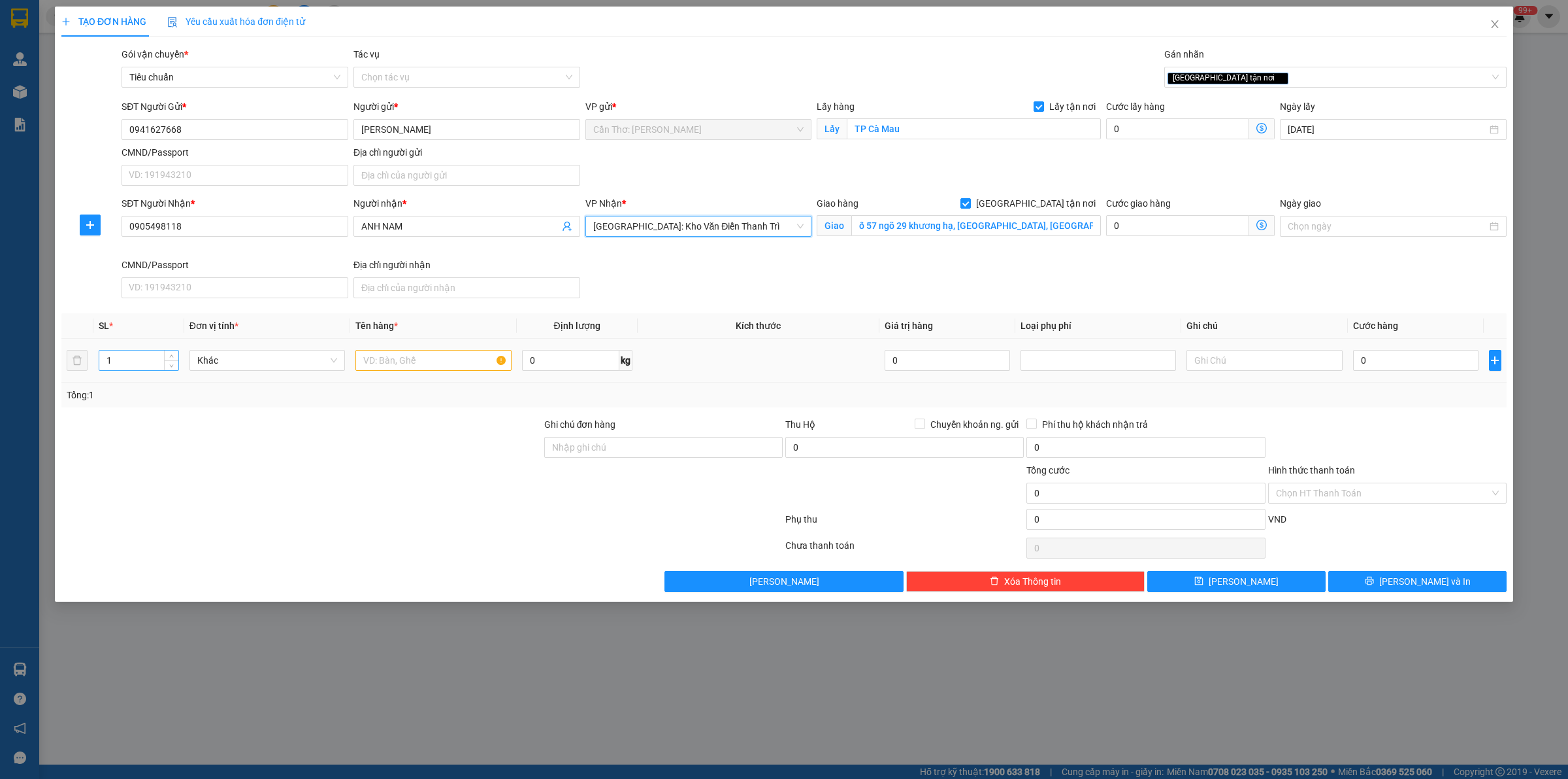
click at [118, 370] on input "1" at bounding box center [138, 361] width 79 height 20
drag, startPoint x: 117, startPoint y: 367, endPoint x: 16, endPoint y: 374, distance: 101.2
click at [16, 374] on div "TẠO ĐƠN HÀNG Yêu cầu xuất hóa đơn điện tử Transit Pickup Surcharge Ids Transit …" at bounding box center [784, 389] width 1568 height 779
click at [406, 360] on input "text" at bounding box center [432, 360] width 155 height 21
type input "1 LÔ CÀ MAU"
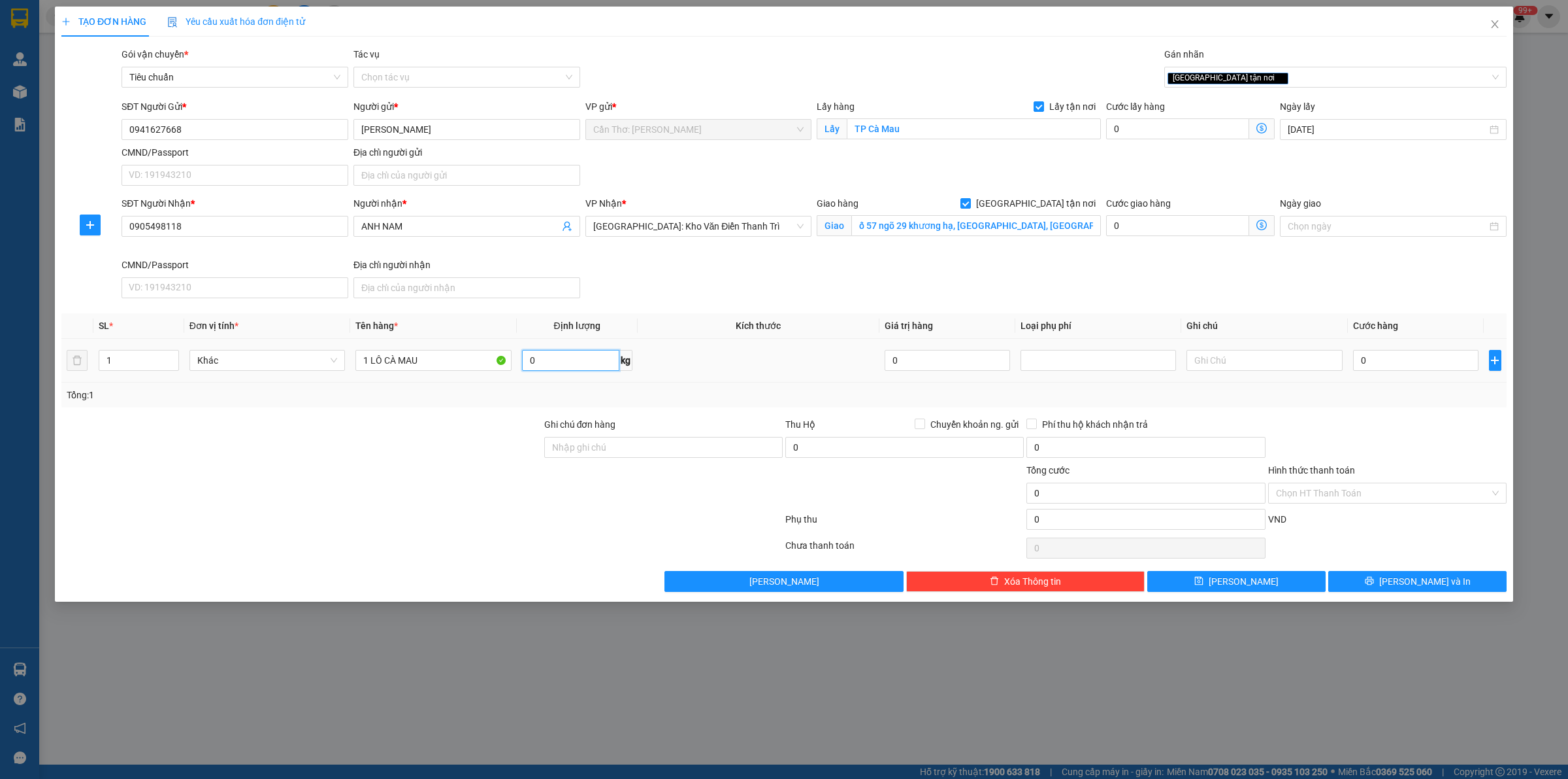
click at [586, 363] on input "0" at bounding box center [571, 360] width 97 height 21
type input "1100"
click at [1371, 354] on input "0" at bounding box center [1416, 360] width 125 height 21
type input "7"
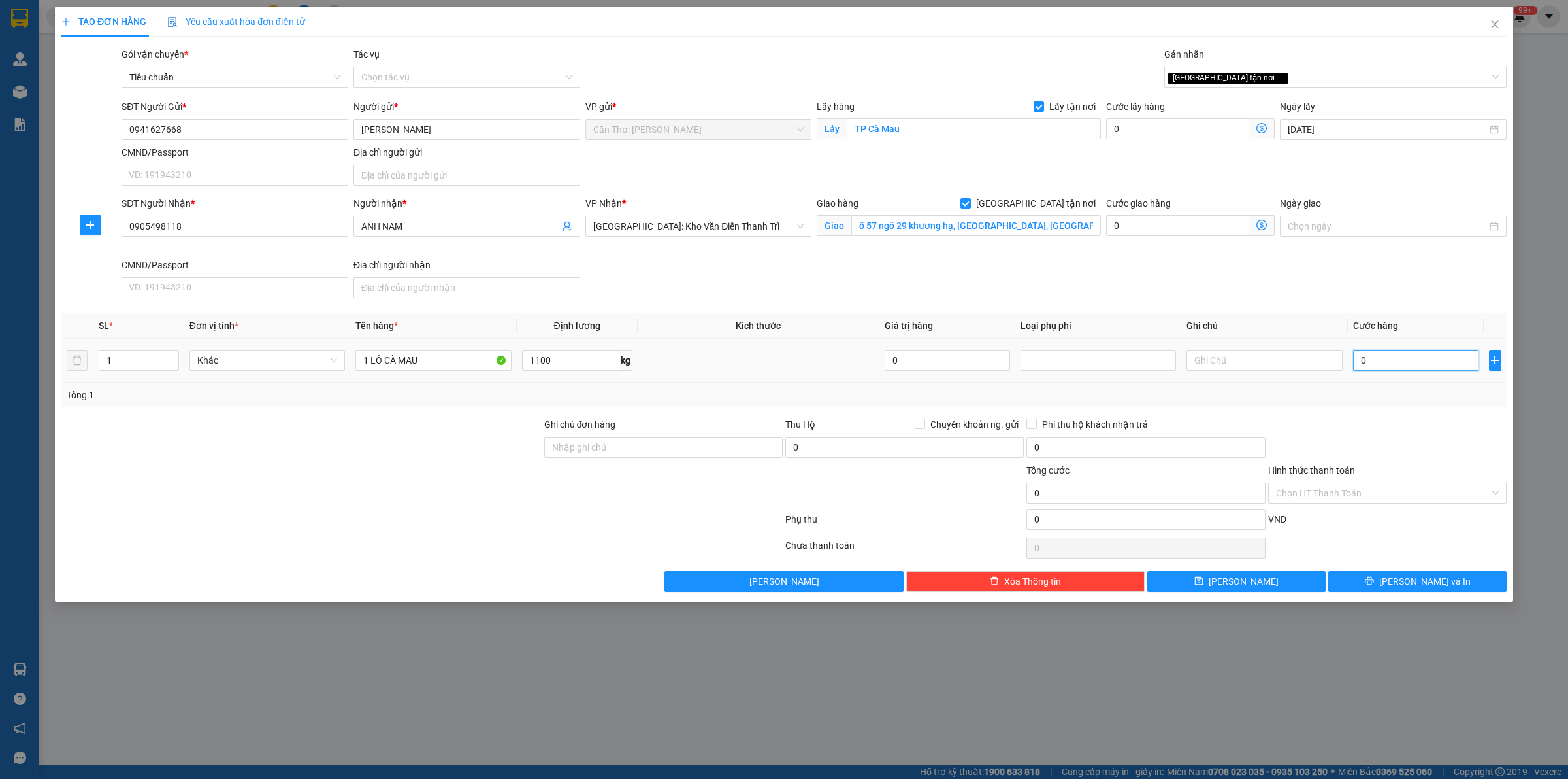
type input "7"
type input "78"
type input "780"
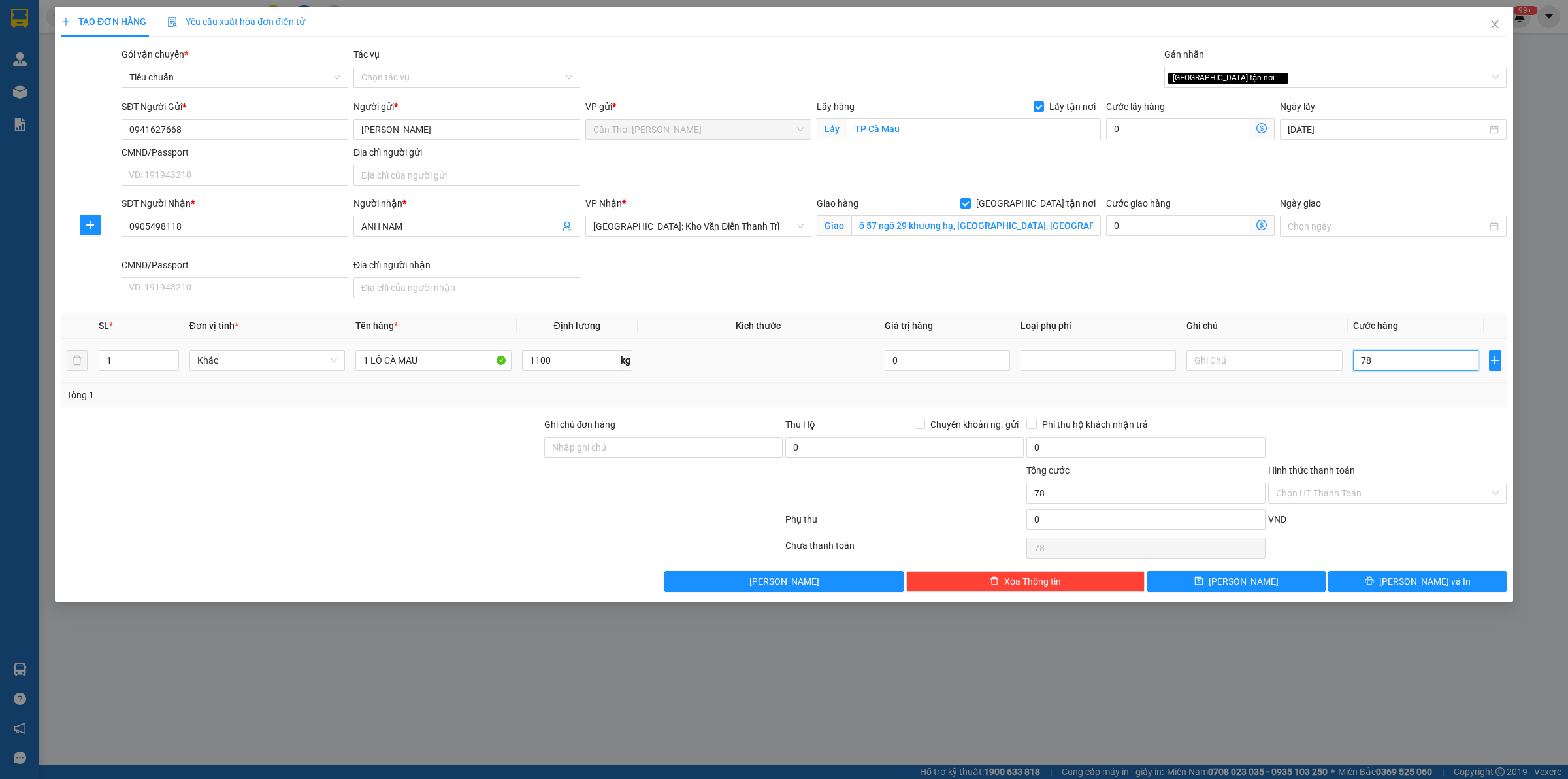
type input "780"
type input "7.800"
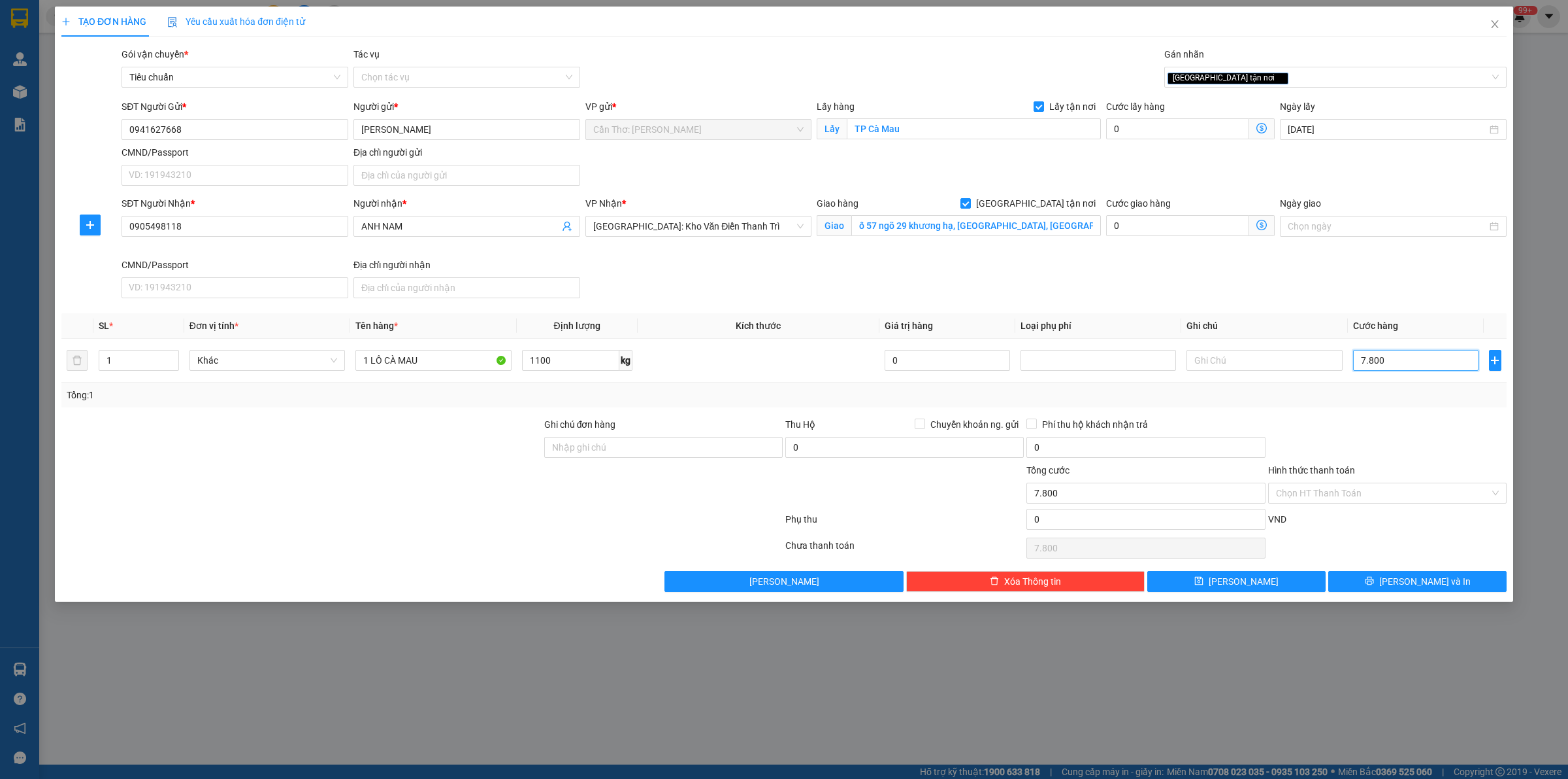
type input "78.000"
type input "780.000"
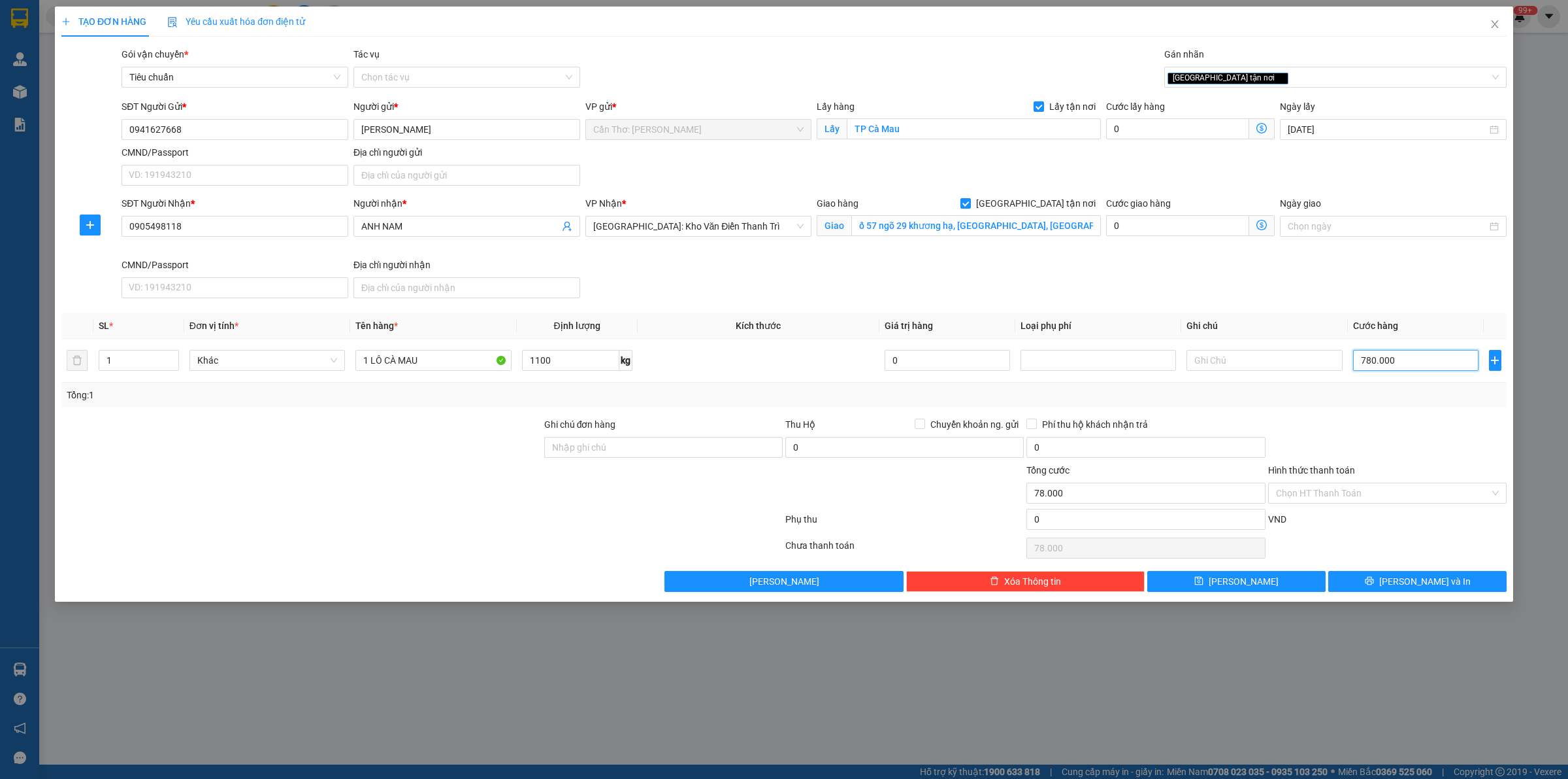
type input "780.000"
type input "7.800.000"
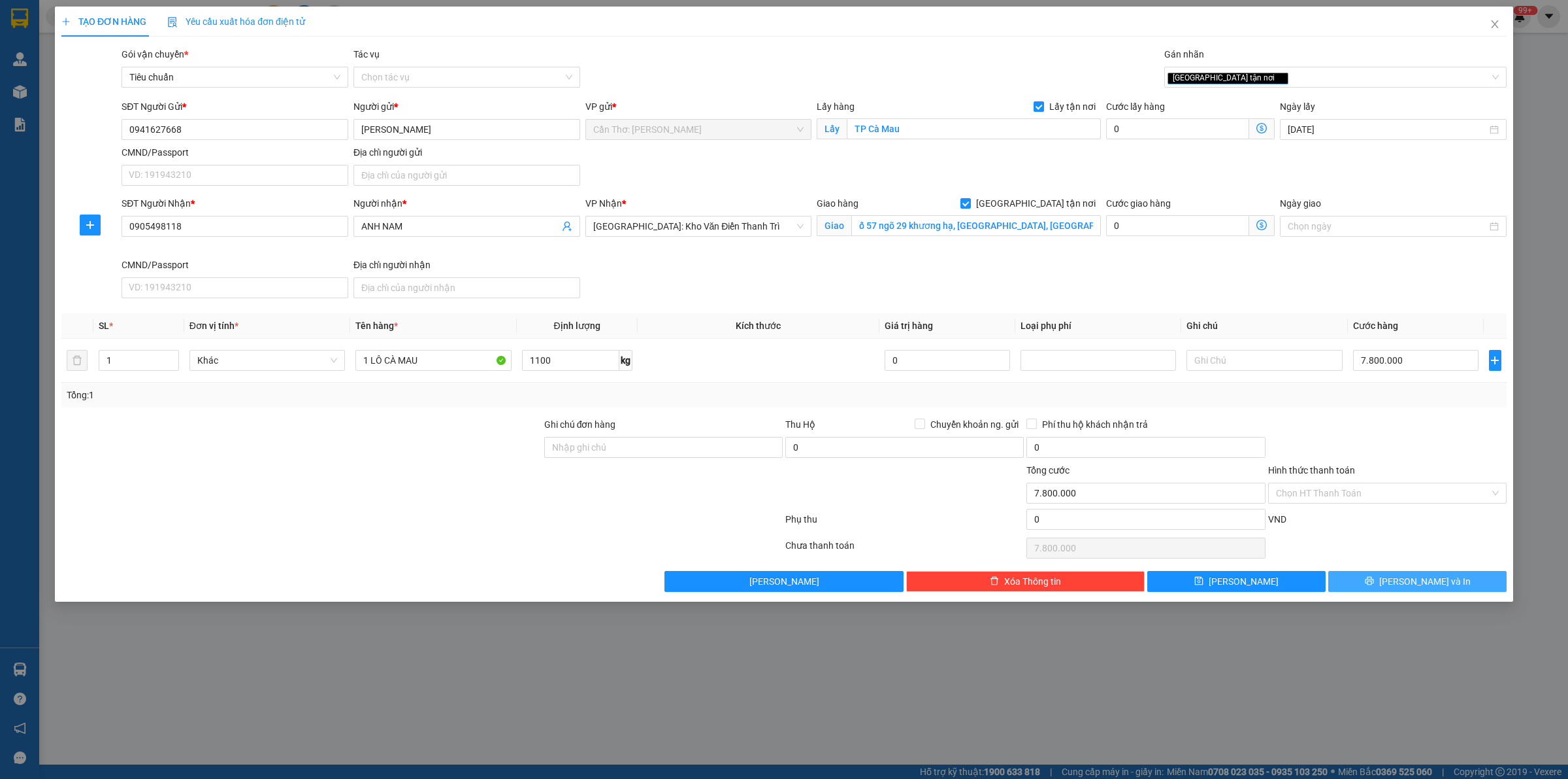
click at [1374, 581] on icon "printer" at bounding box center [1370, 581] width 9 height 9
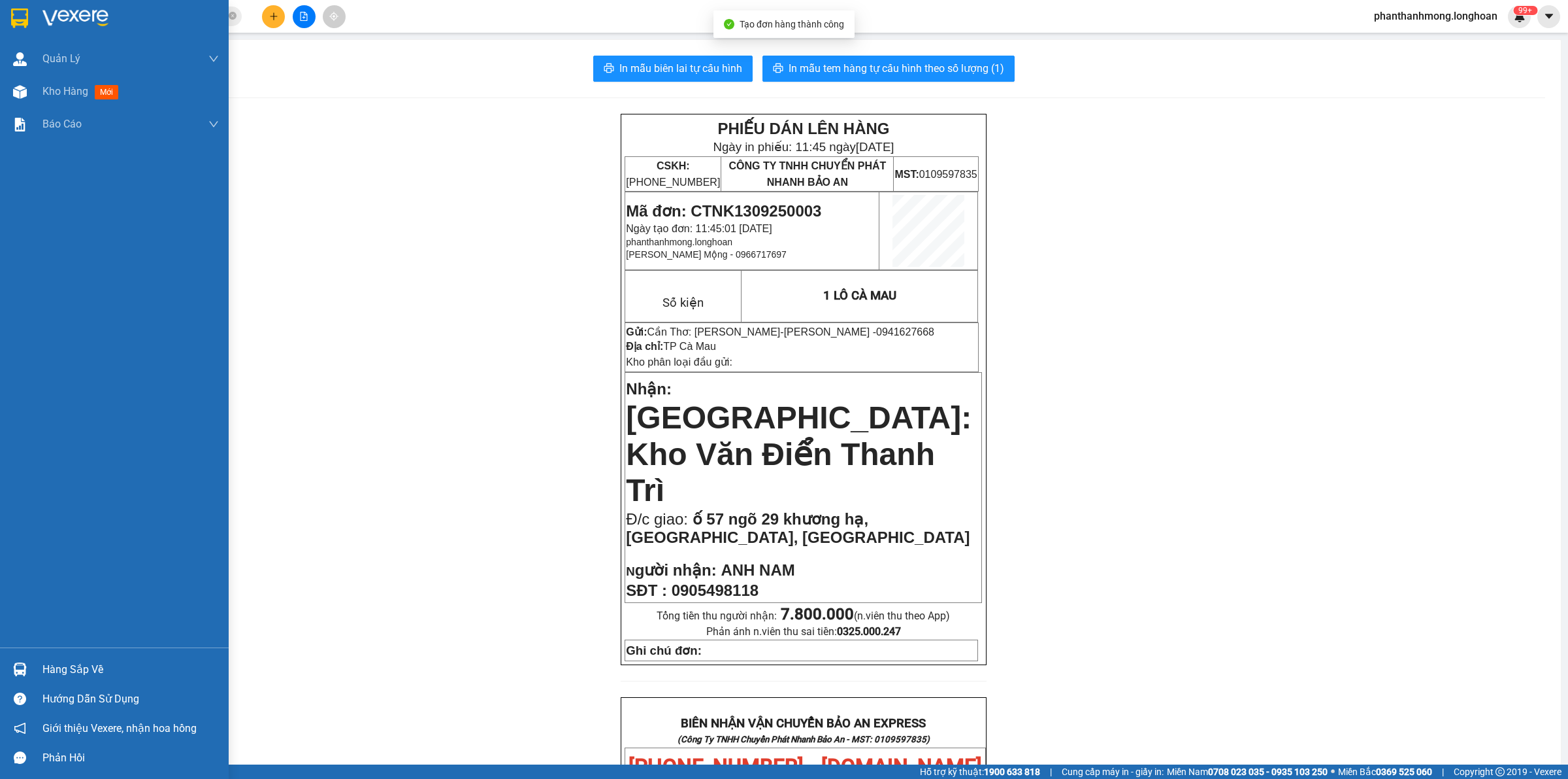
click at [26, 17] on img at bounding box center [19, 18] width 17 height 20
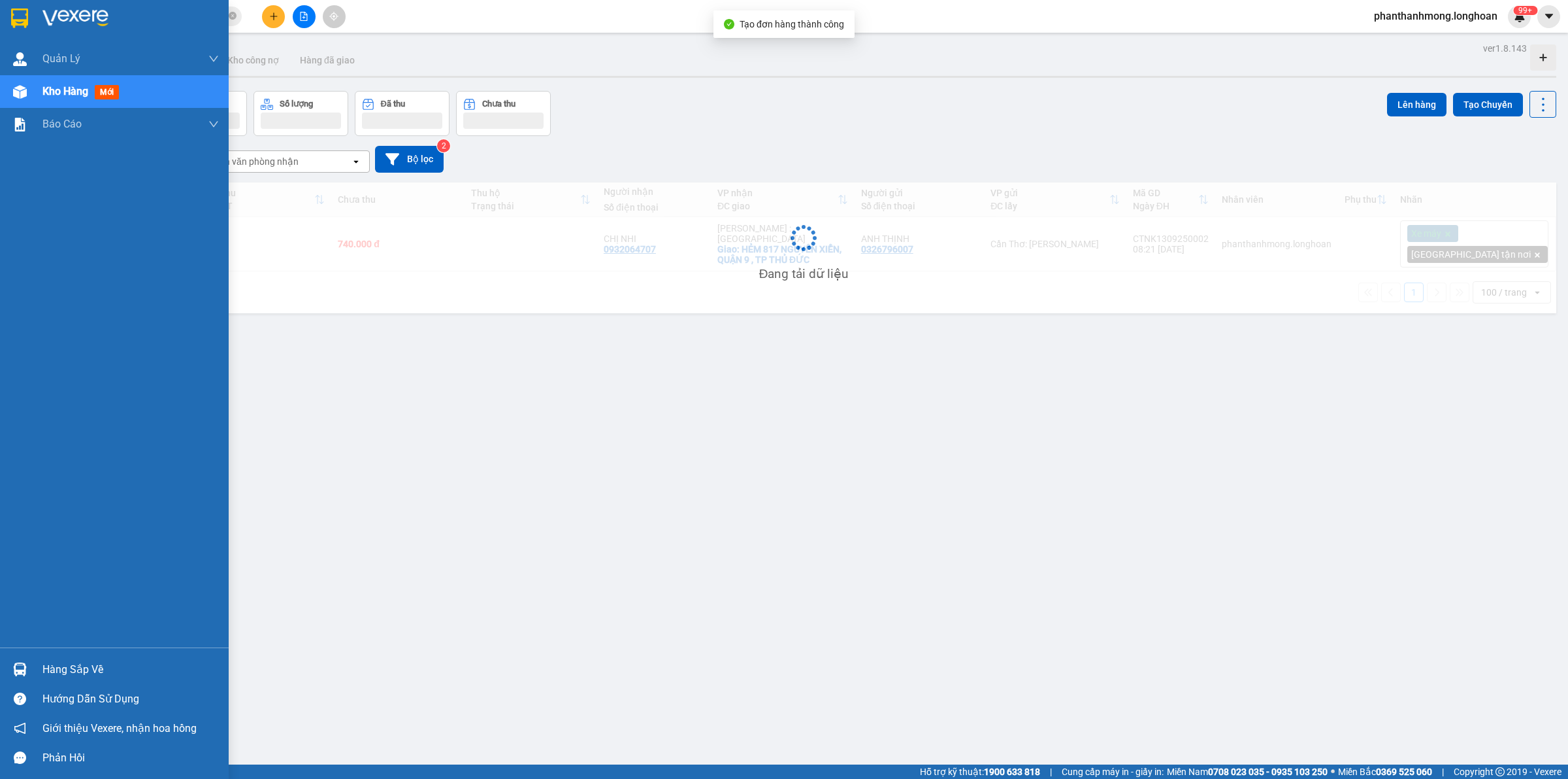
click at [57, 90] on span "Kho hàng" at bounding box center [65, 92] width 45 height 13
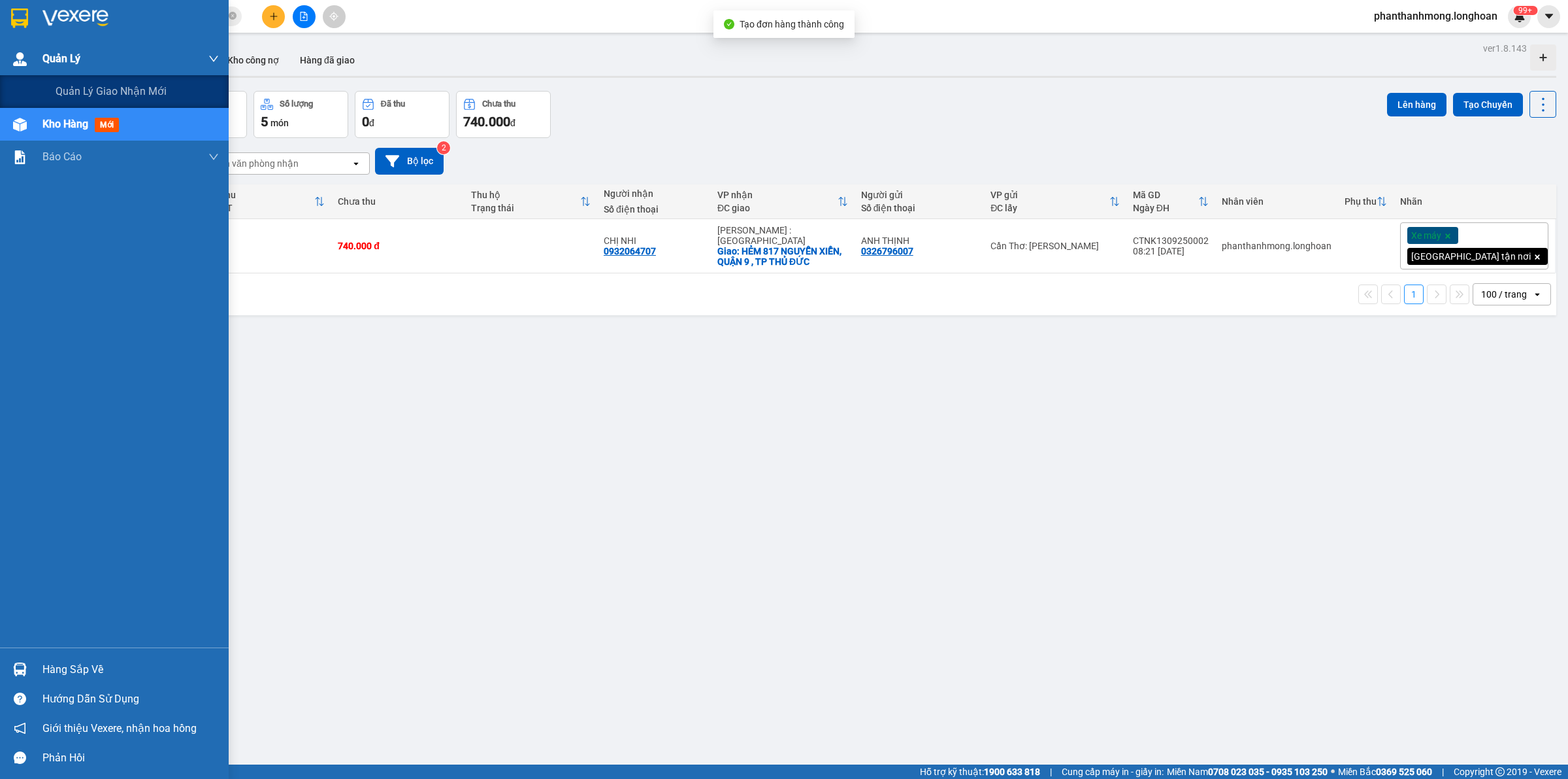
click at [55, 60] on span "Quản Lý" at bounding box center [62, 58] width 38 height 16
click at [89, 98] on span "Quản lý giao nhận mới" at bounding box center [111, 91] width 111 height 16
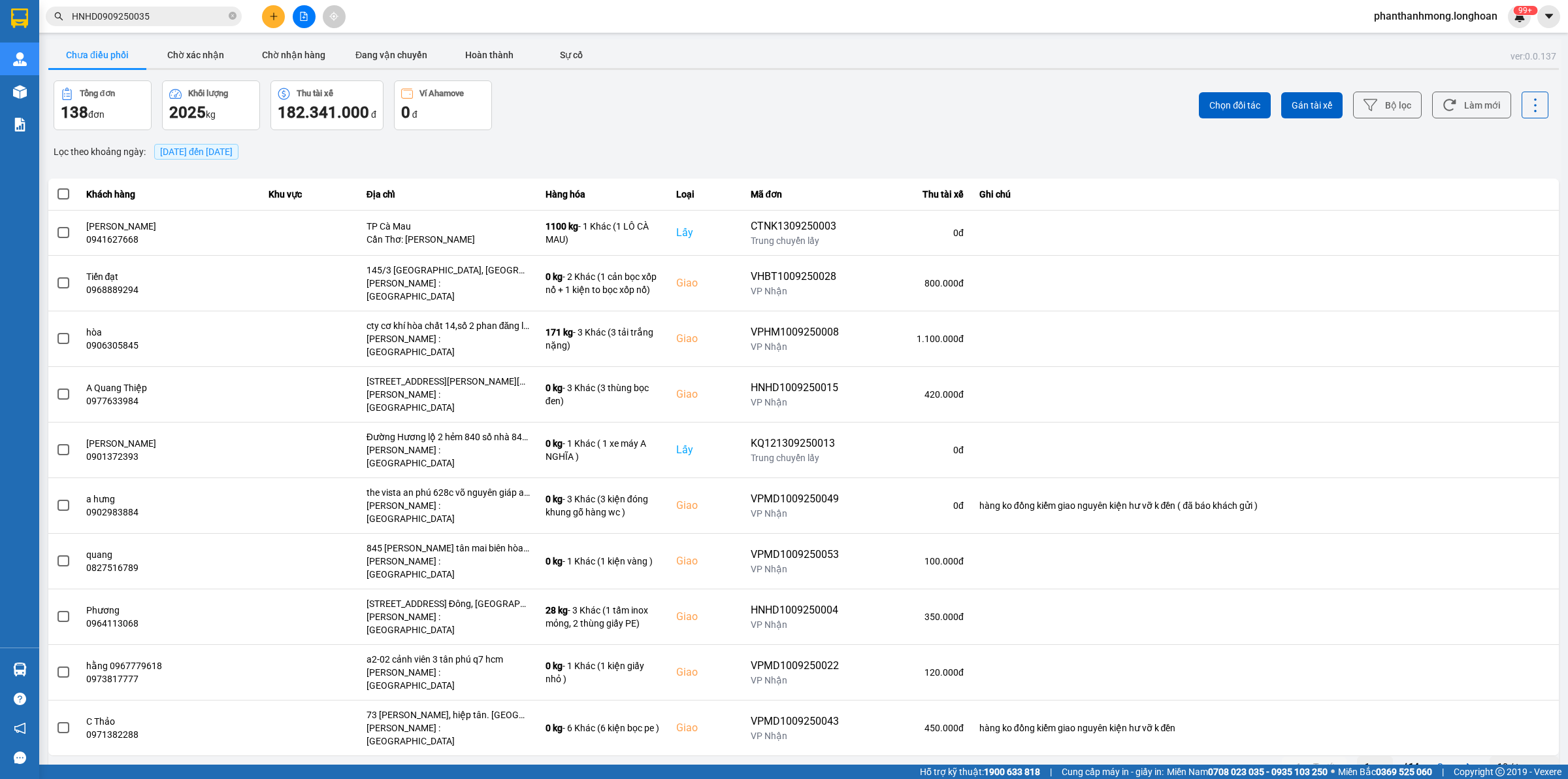
click at [85, 55] on button "Chưa điều phối" at bounding box center [97, 55] width 98 height 26
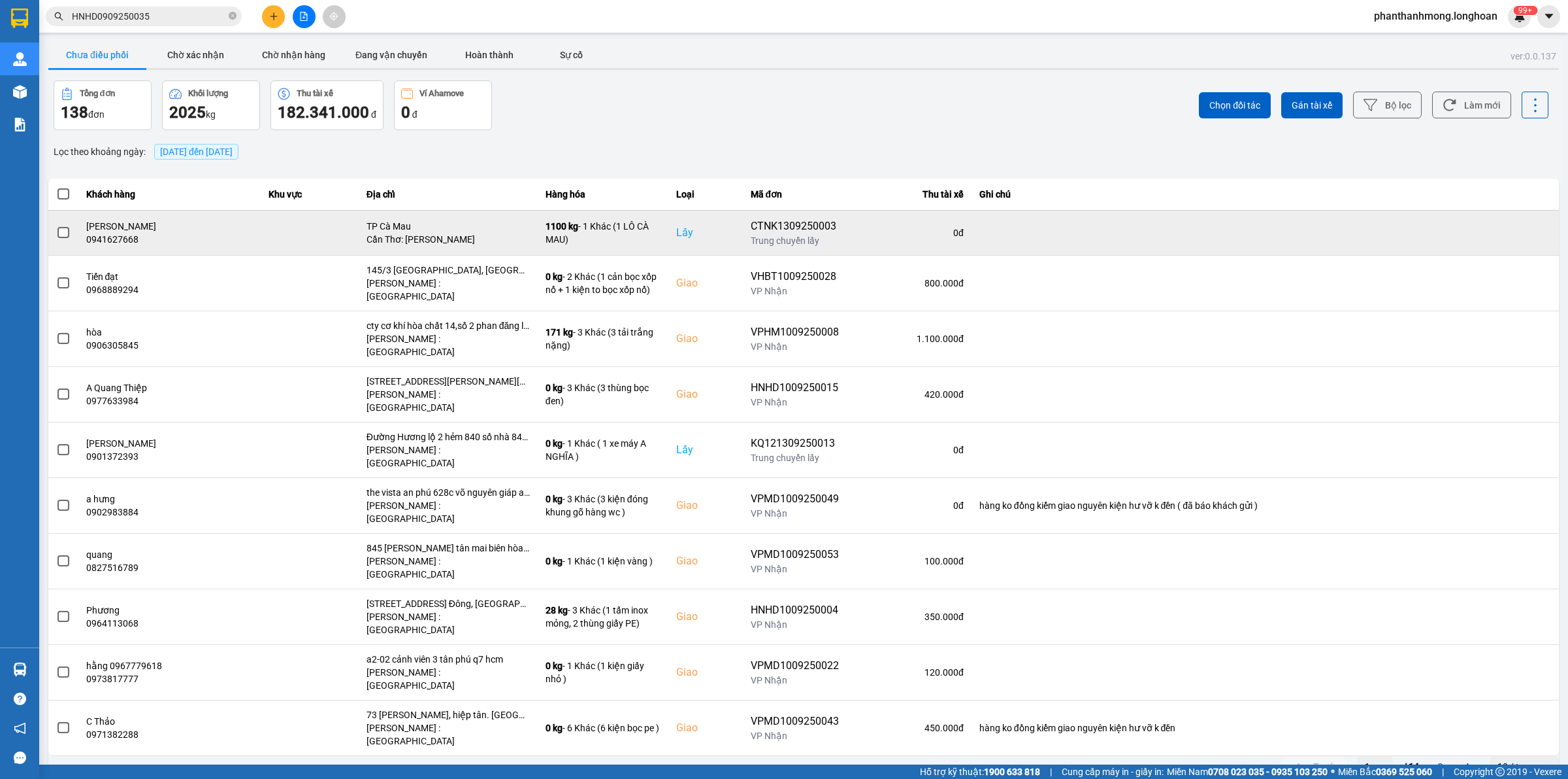
click at [55, 231] on td at bounding box center [63, 233] width 30 height 45
click at [62, 235] on span at bounding box center [63, 233] width 12 height 12
click at [56, 225] on input "checkbox" at bounding box center [56, 225] width 0 height 0
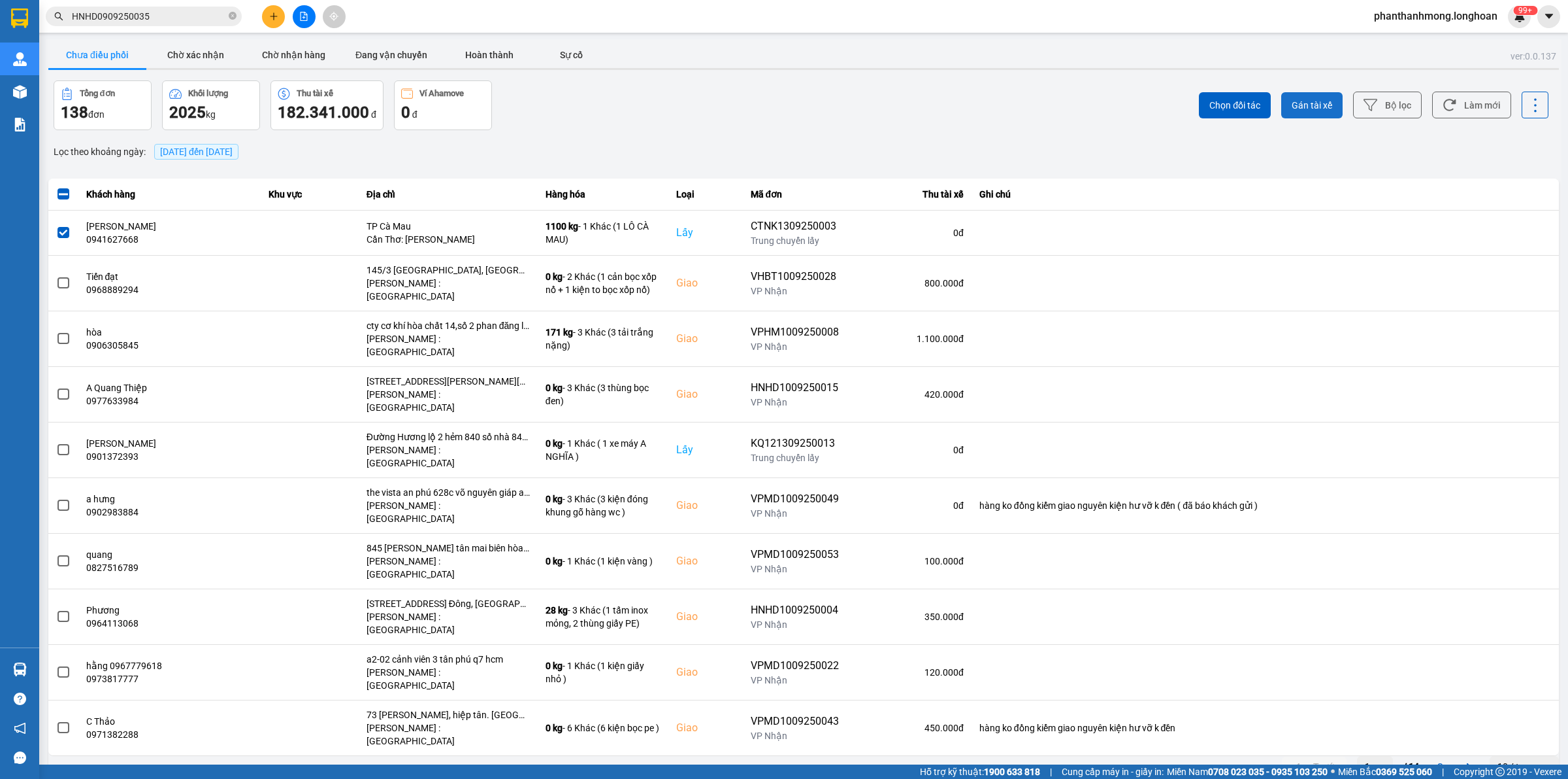
click at [1324, 115] on button "Gán tài xế" at bounding box center [1312, 105] width 62 height 26
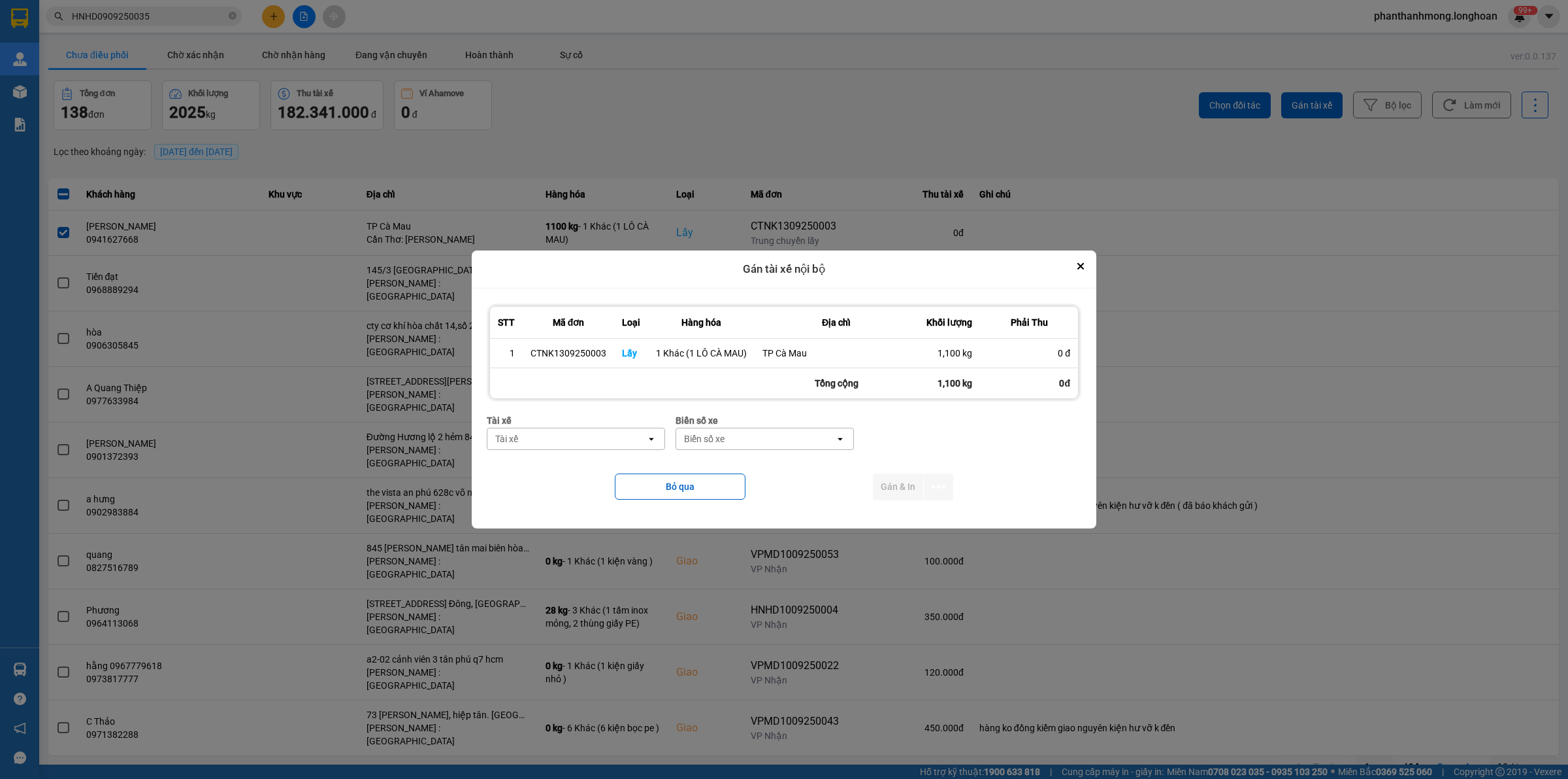
click at [621, 440] on div "Tài xế" at bounding box center [567, 438] width 159 height 21
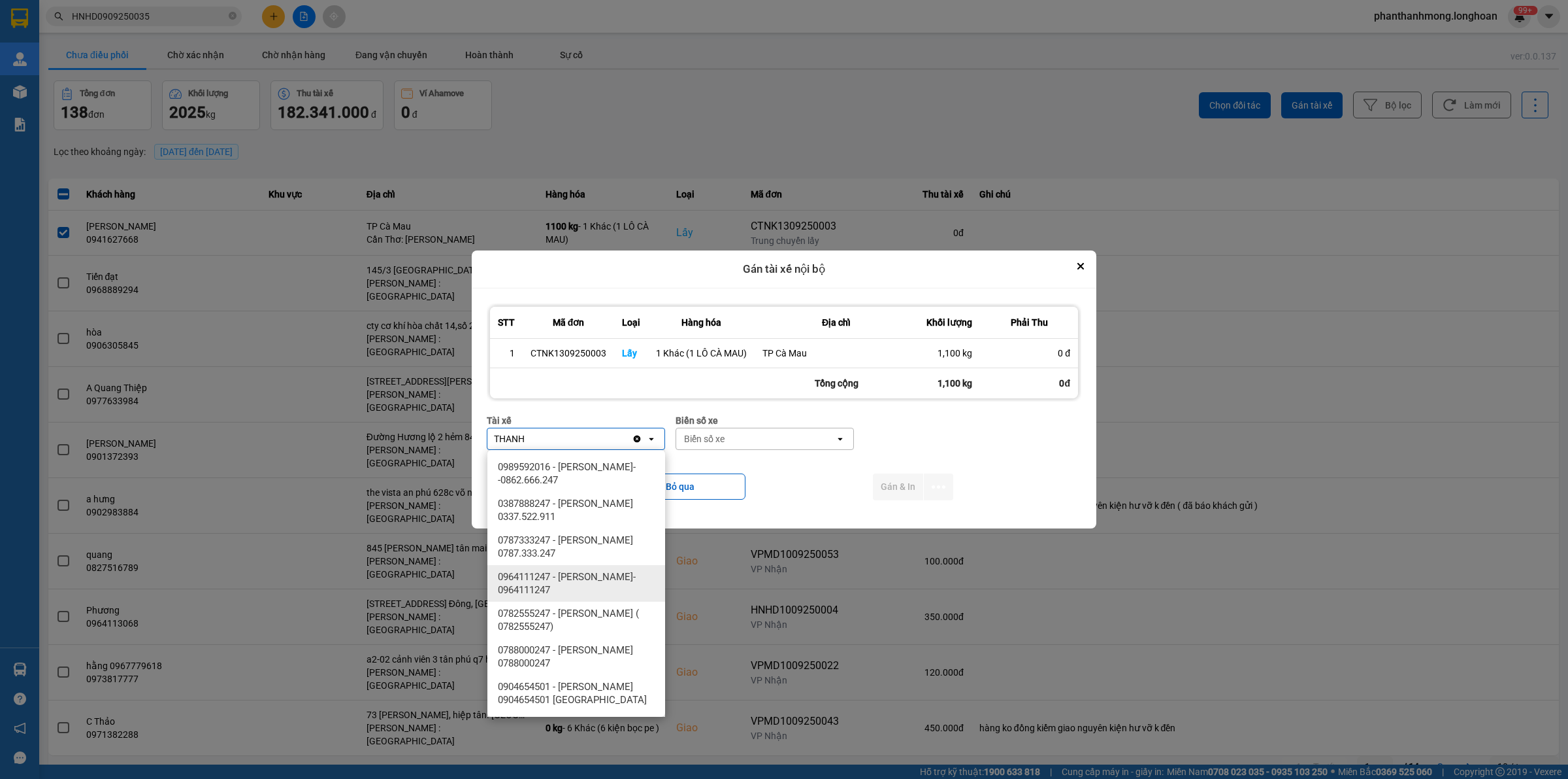
type input "THANH"
click at [591, 613] on span "0782555247 - [PERSON_NAME] ( 0782555247)" at bounding box center [579, 619] width 162 height 26
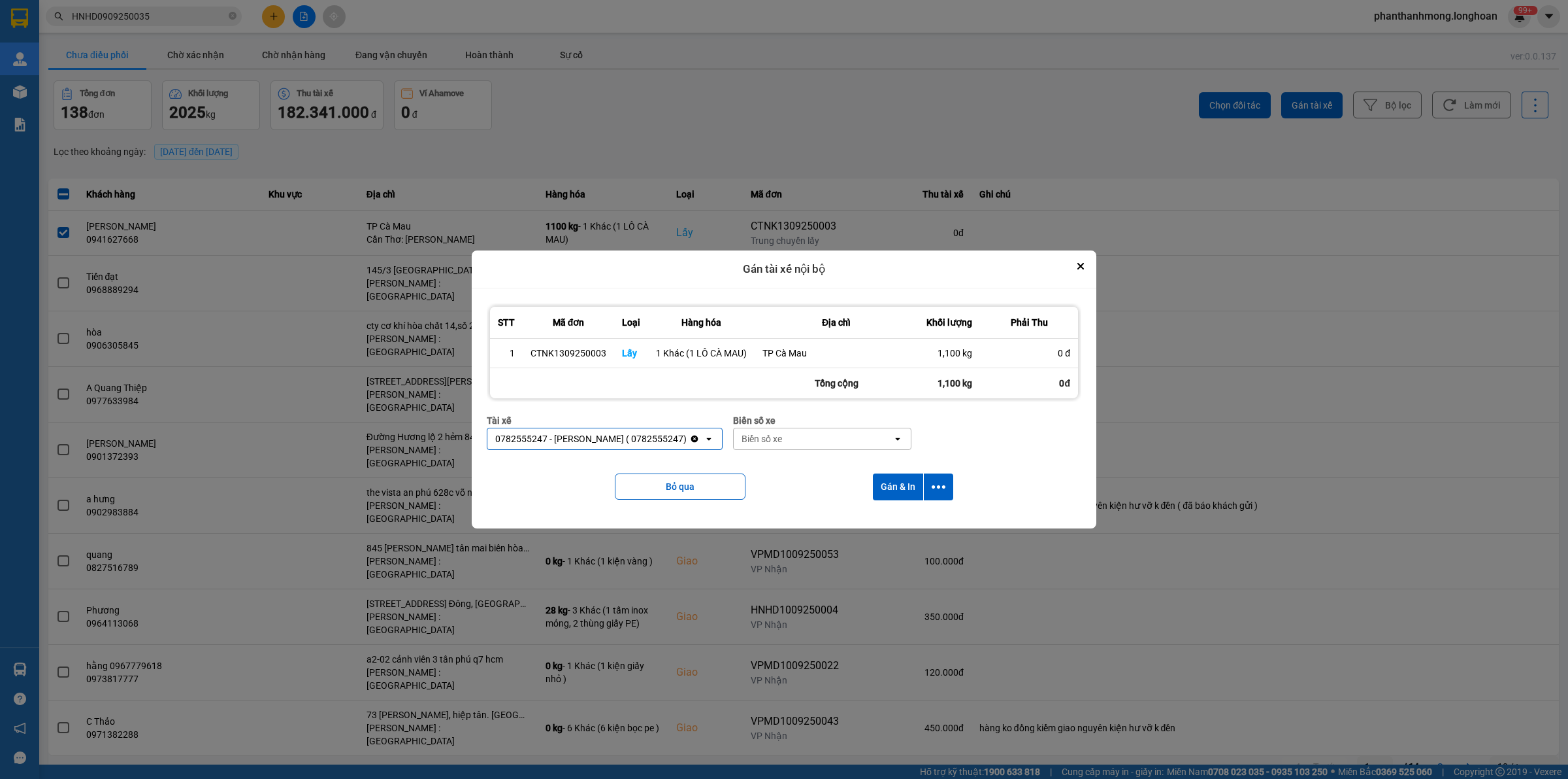
click at [783, 450] on div "Biển số xe Biển số xe open" at bounding box center [822, 437] width 178 height 47
click at [782, 440] on div "Biển số xe" at bounding box center [761, 438] width 41 height 13
type input "2030"
click at [825, 467] on div "29E-120.30" at bounding box center [842, 467] width 178 height 24
click at [935, 485] on icon "dialog" at bounding box center [938, 486] width 14 height 14
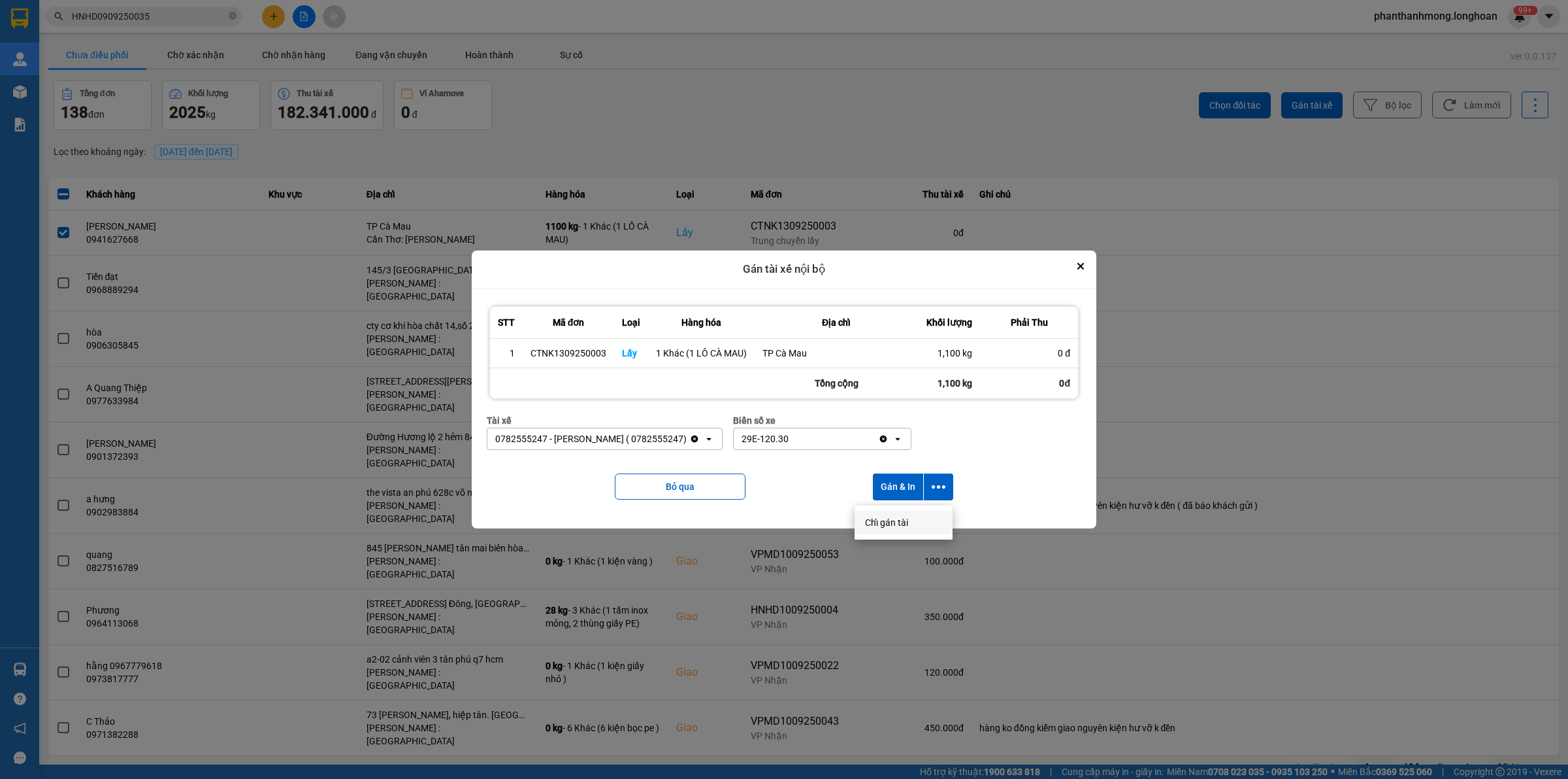
click at [886, 522] on span "Chỉ gán tài" at bounding box center [886, 522] width 43 height 13
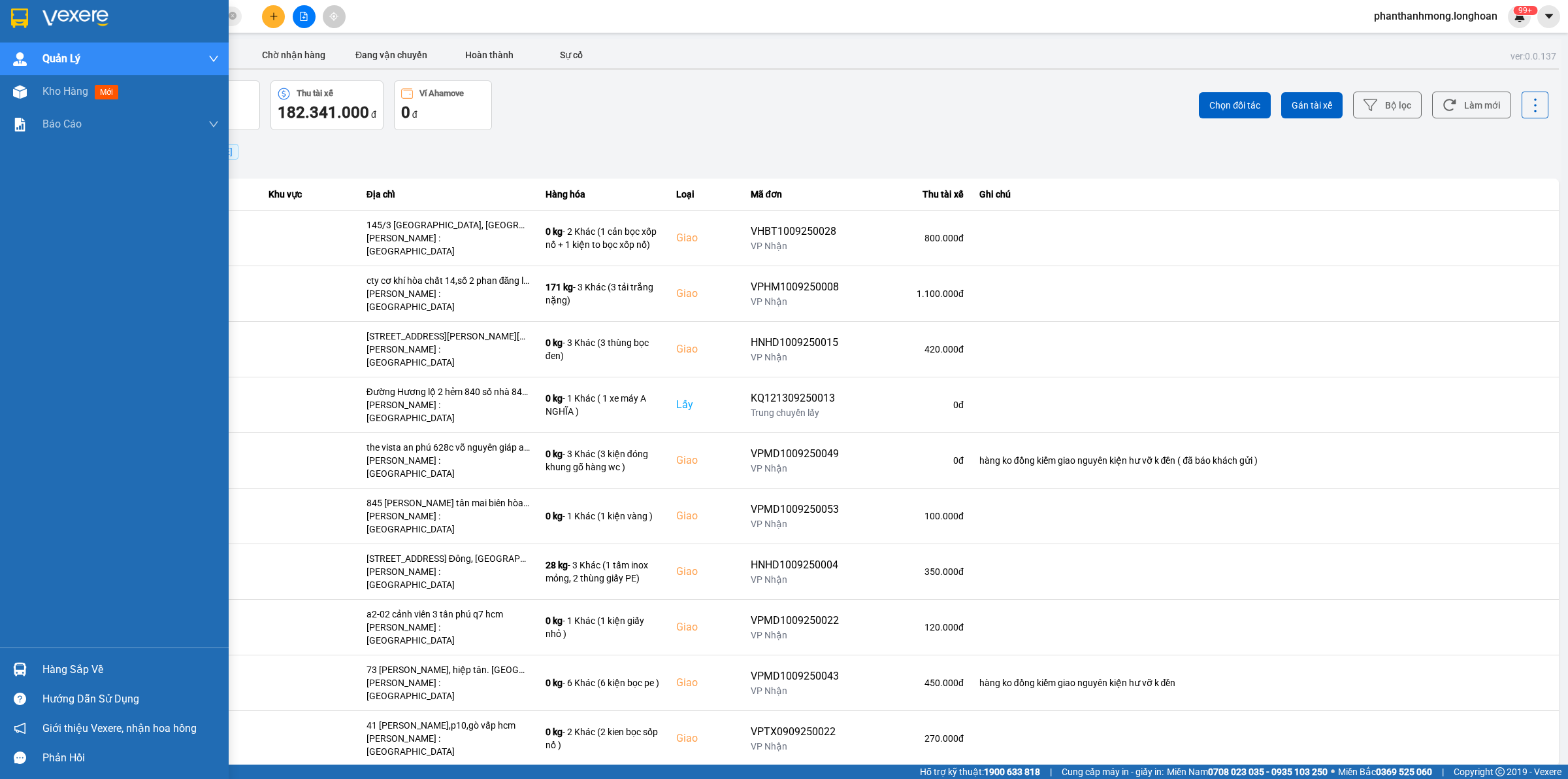
click at [27, 30] on div at bounding box center [114, 21] width 229 height 43
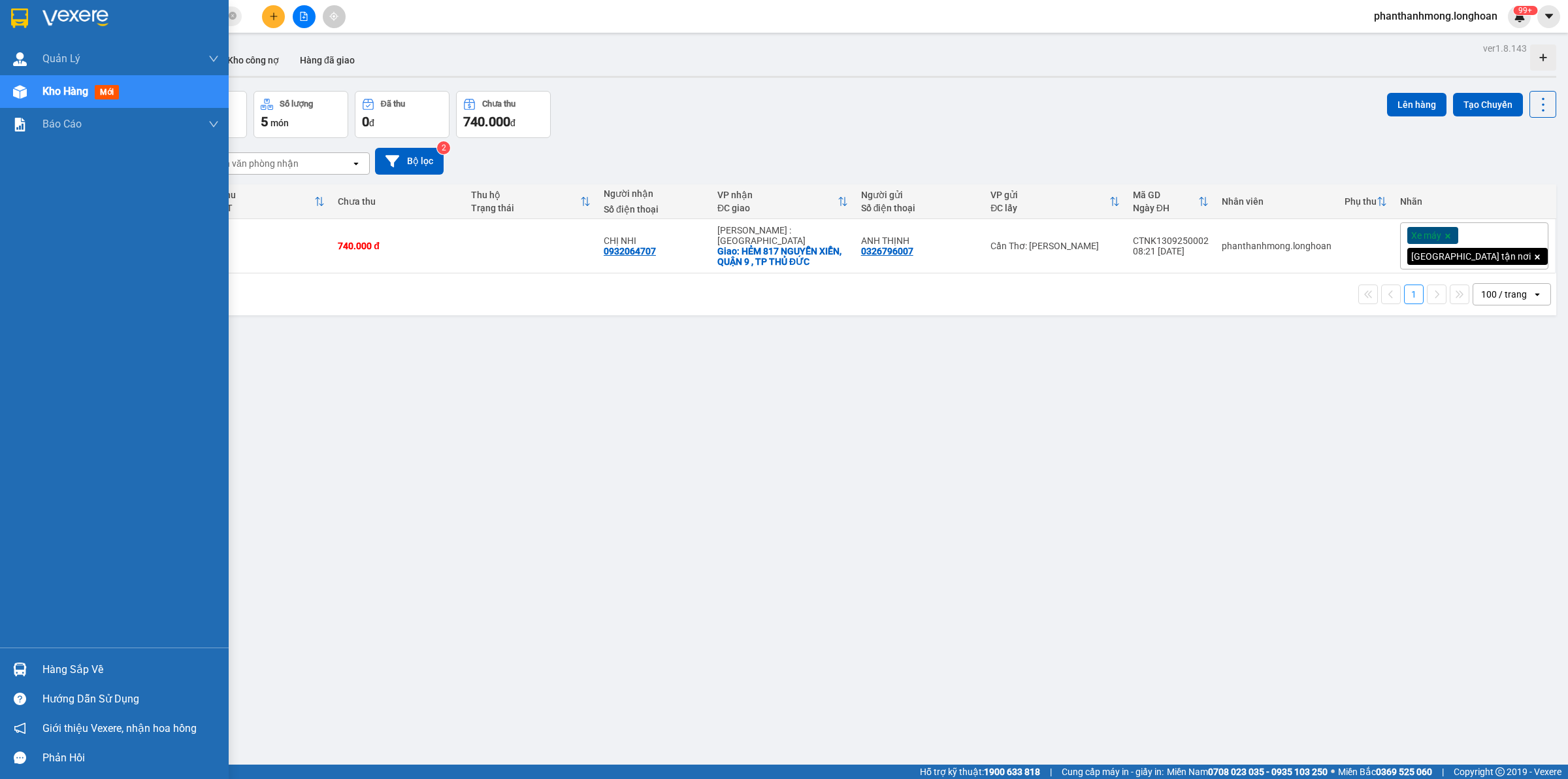
click at [28, 15] on div at bounding box center [19, 17] width 23 height 23
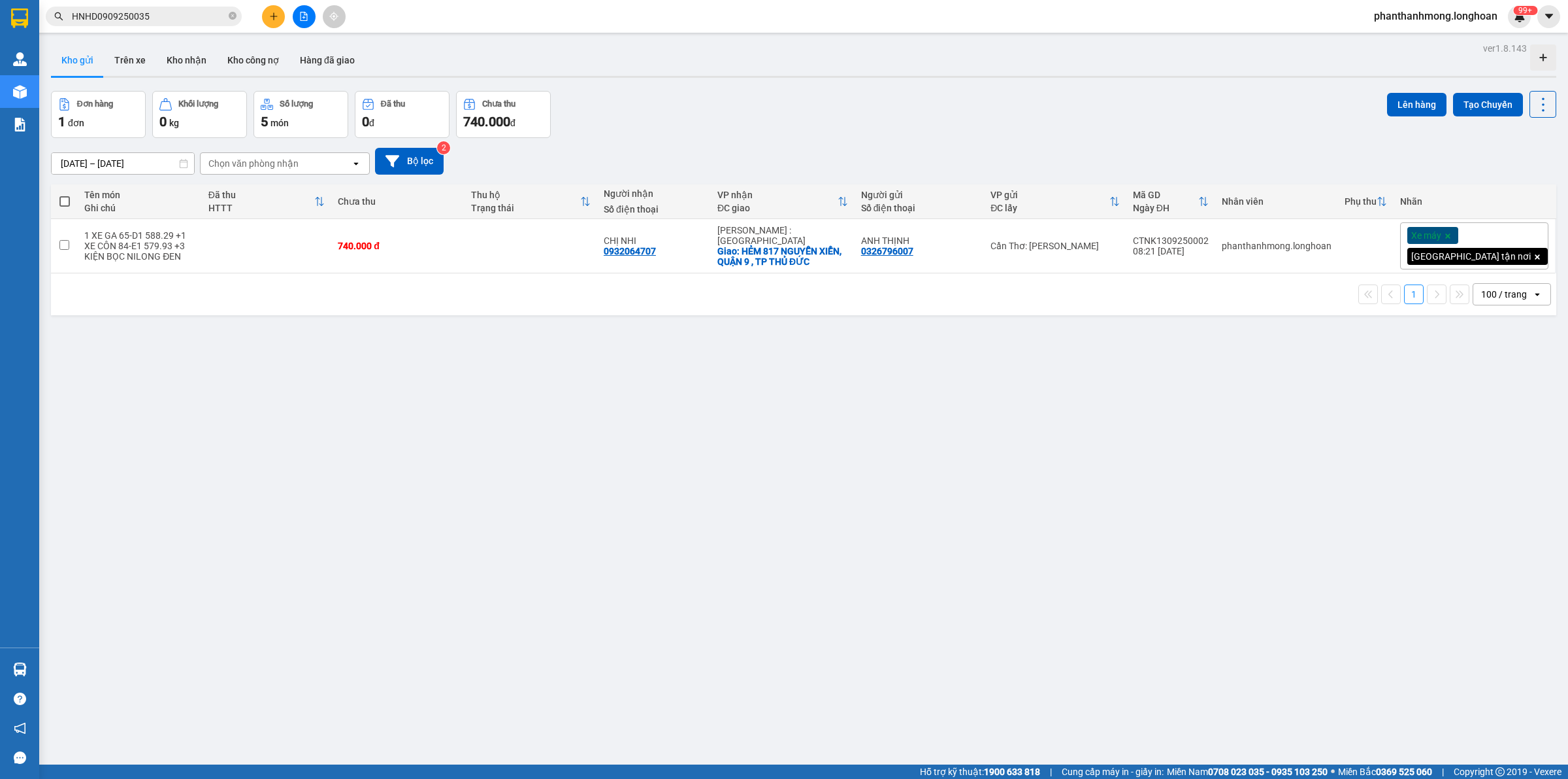
click at [149, 21] on input "HNHD0909250035" at bounding box center [149, 16] width 154 height 15
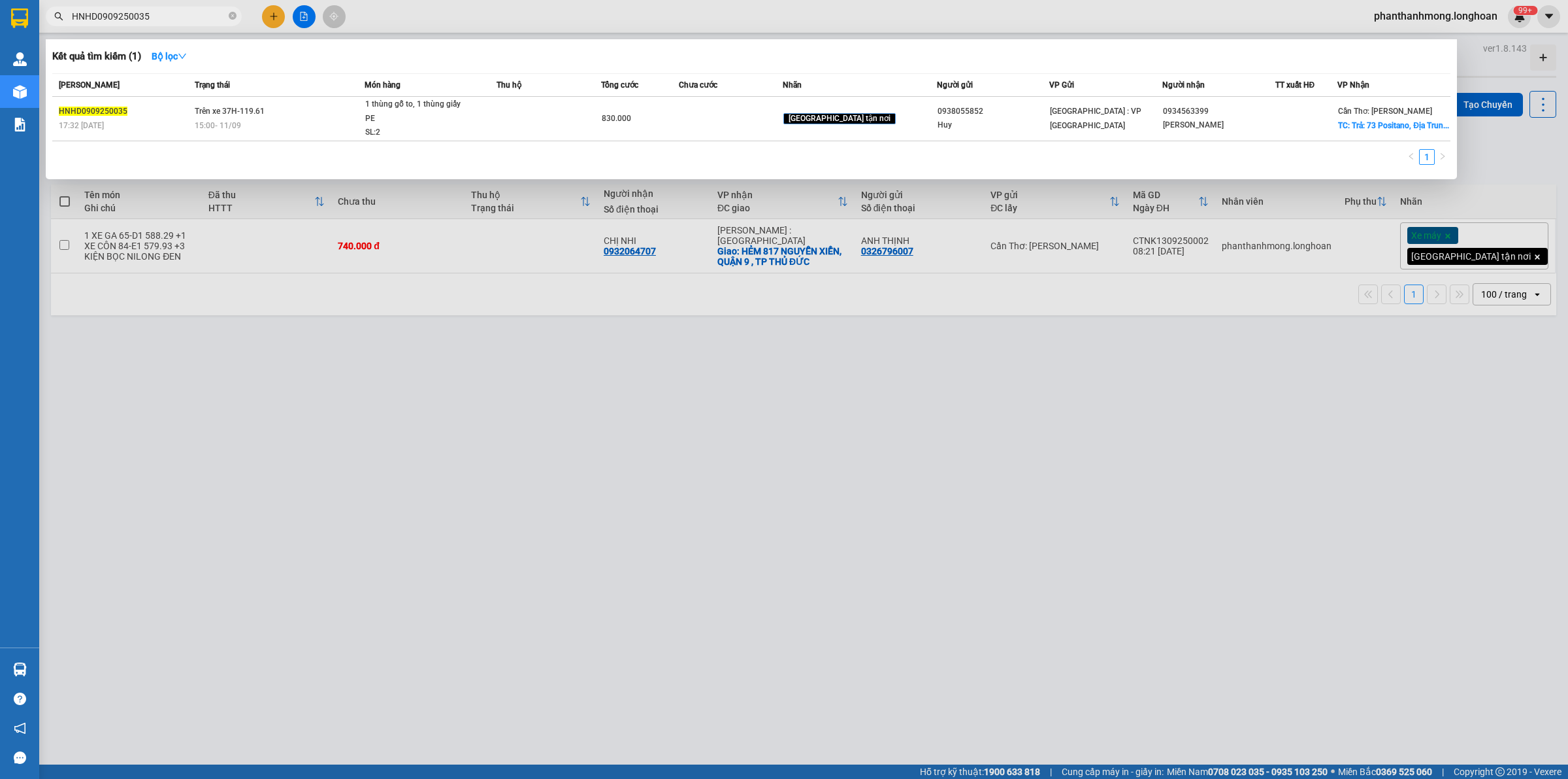
click at [149, 21] on input "HNHD0909250035" at bounding box center [149, 16] width 154 height 15
click at [149, 20] on input "HNHD0909250035" at bounding box center [149, 16] width 154 height 15
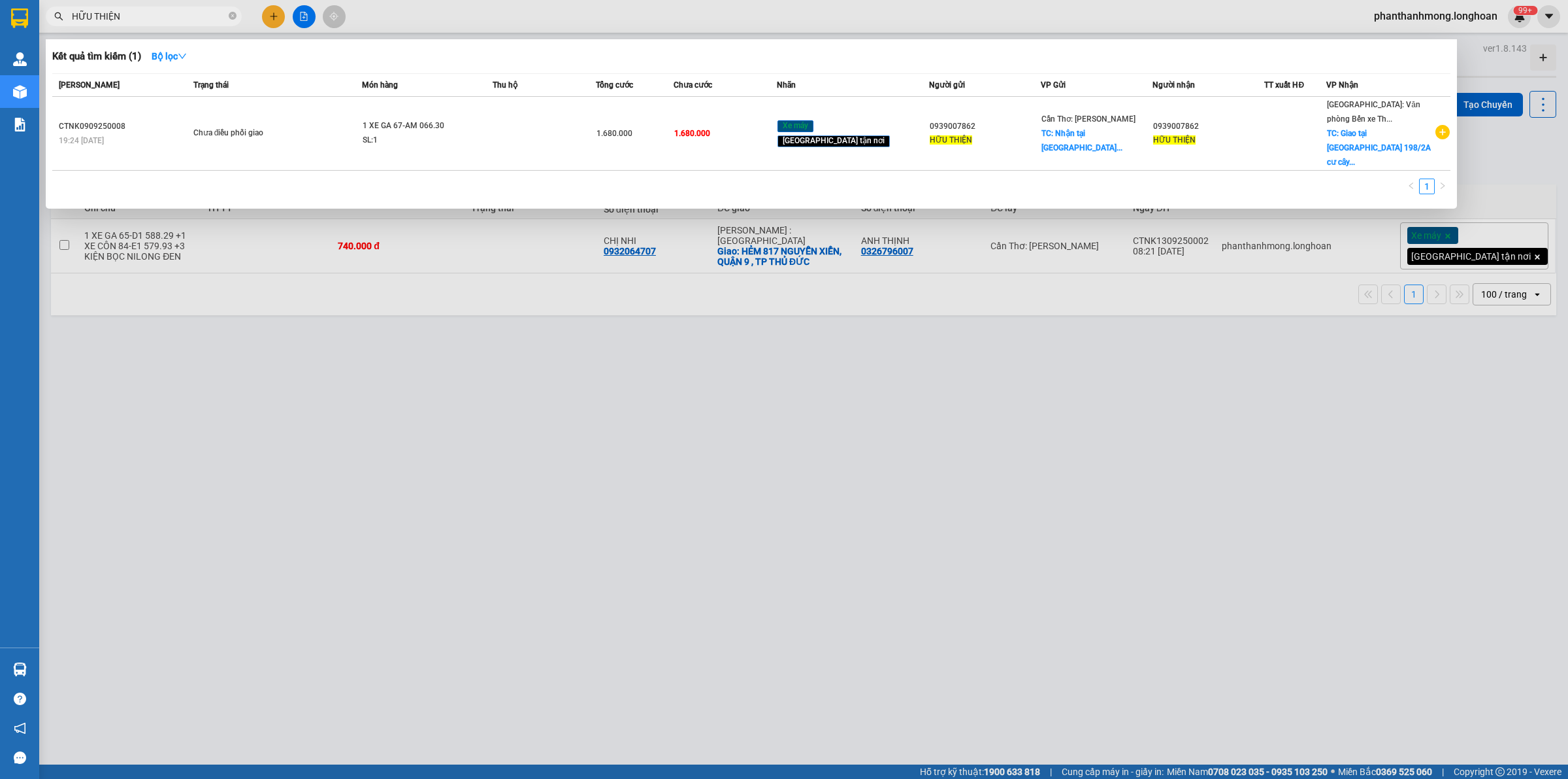
type input "HỮU THIỆN"
drag, startPoint x: 406, startPoint y: 345, endPoint x: 390, endPoint y: 327, distance: 24.1
click at [404, 345] on div at bounding box center [784, 389] width 1568 height 779
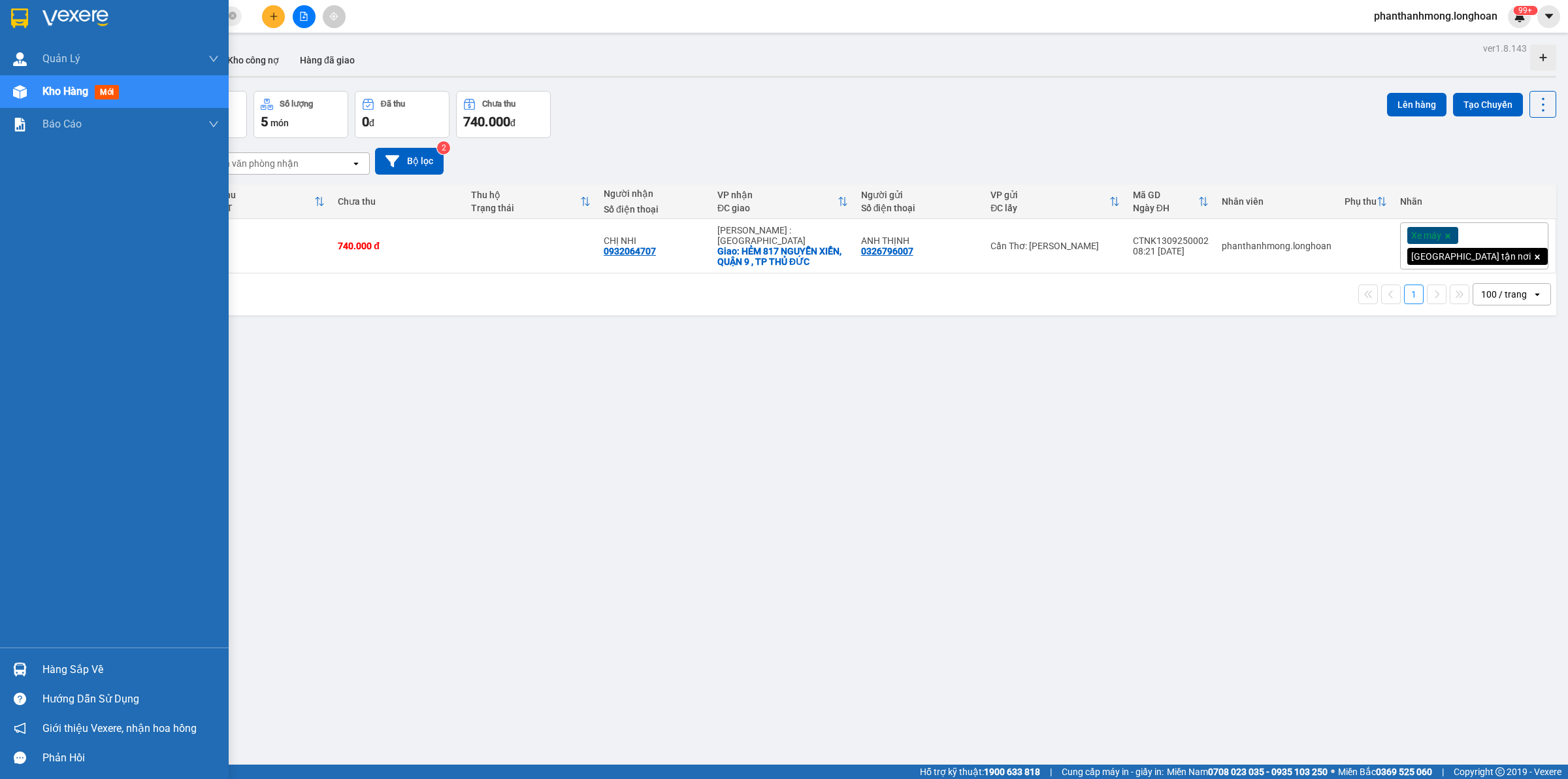
click at [34, 11] on div at bounding box center [114, 21] width 229 height 43
click at [27, 24] on img at bounding box center [19, 18] width 17 height 20
